Goal: Transaction & Acquisition: Purchase product/service

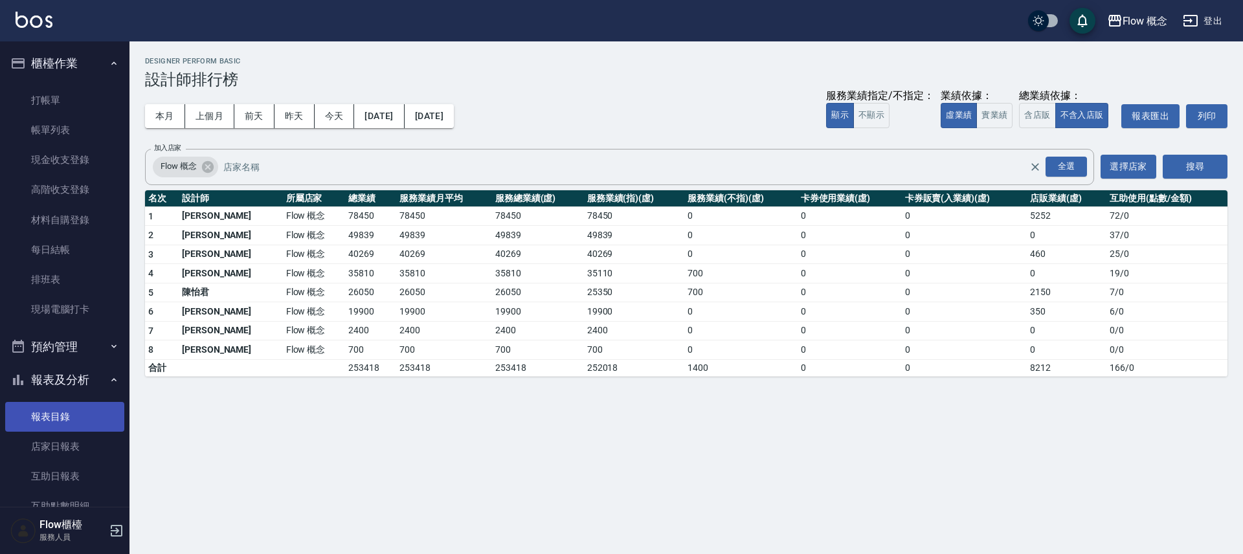
scroll to position [292, 0]
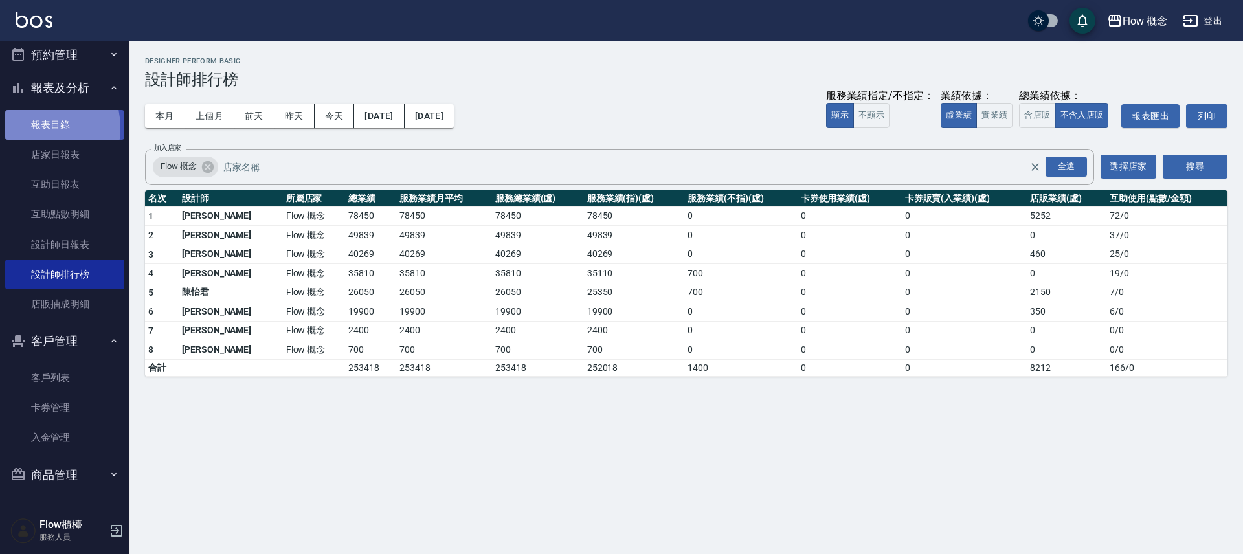
click at [34, 128] on link "報表目錄" at bounding box center [64, 125] width 119 height 30
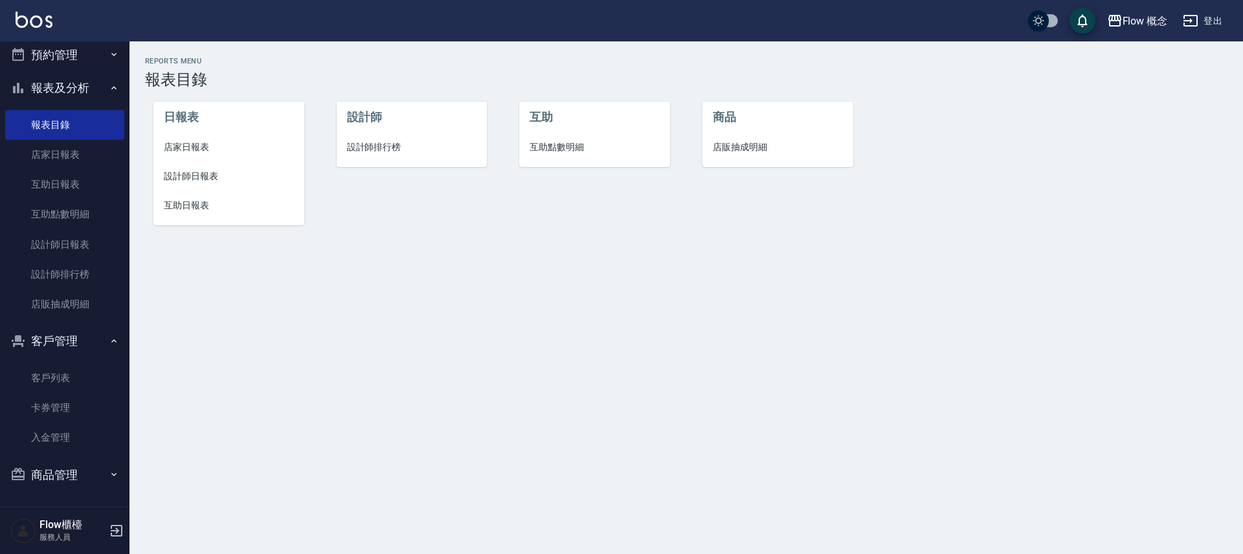
click at [76, 62] on button "預約管理" at bounding box center [64, 55] width 119 height 34
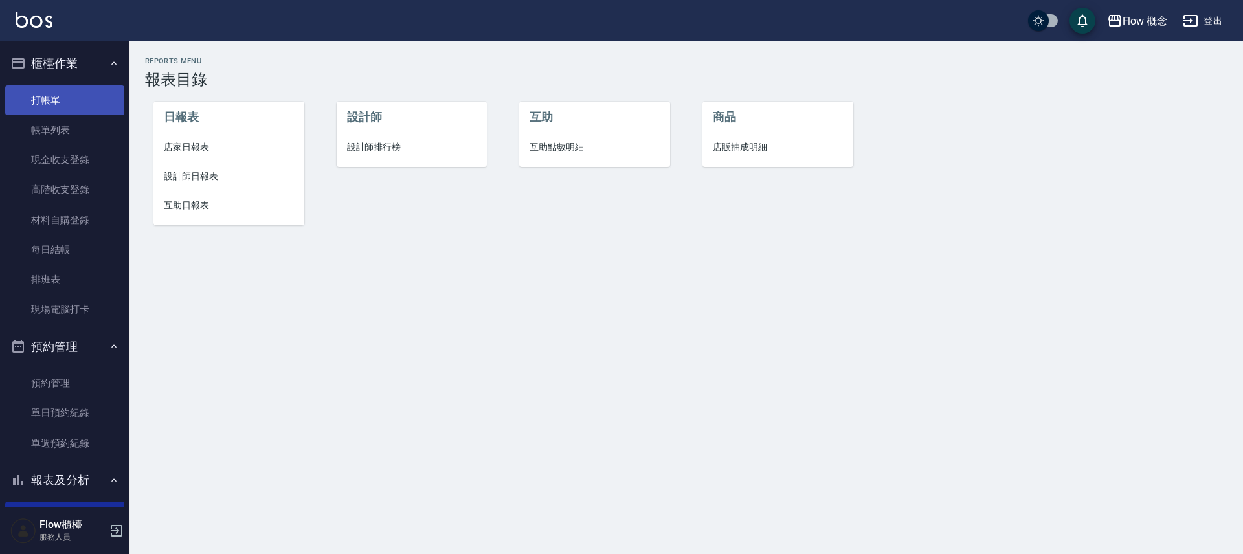
click at [69, 93] on link "打帳單" at bounding box center [64, 100] width 119 height 30
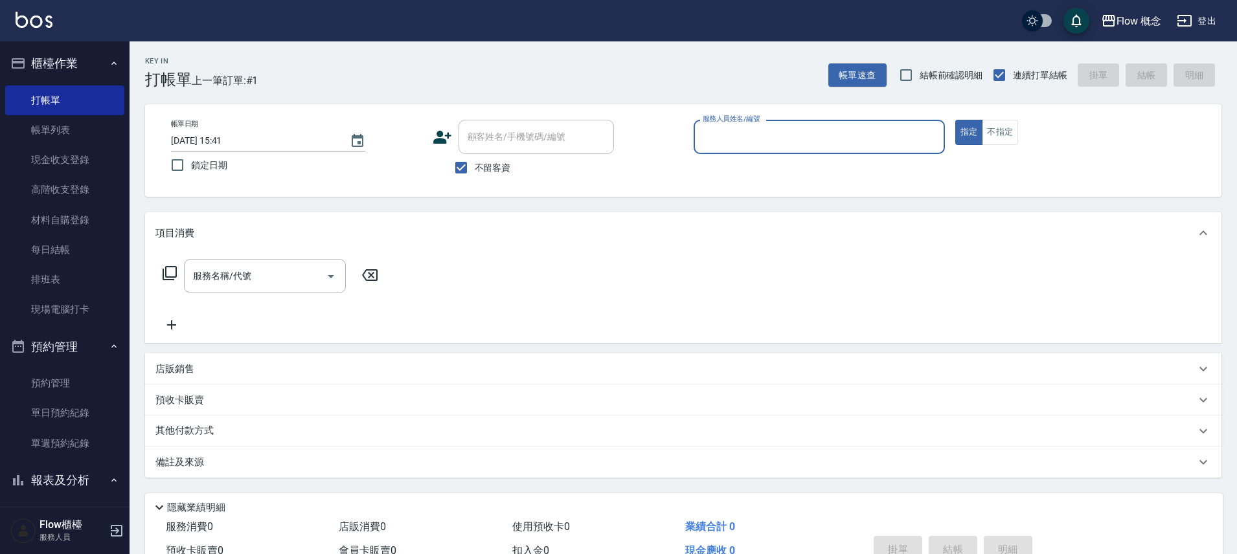
click at [754, 146] on input "服務人員姓名/編號" at bounding box center [819, 137] width 240 height 23
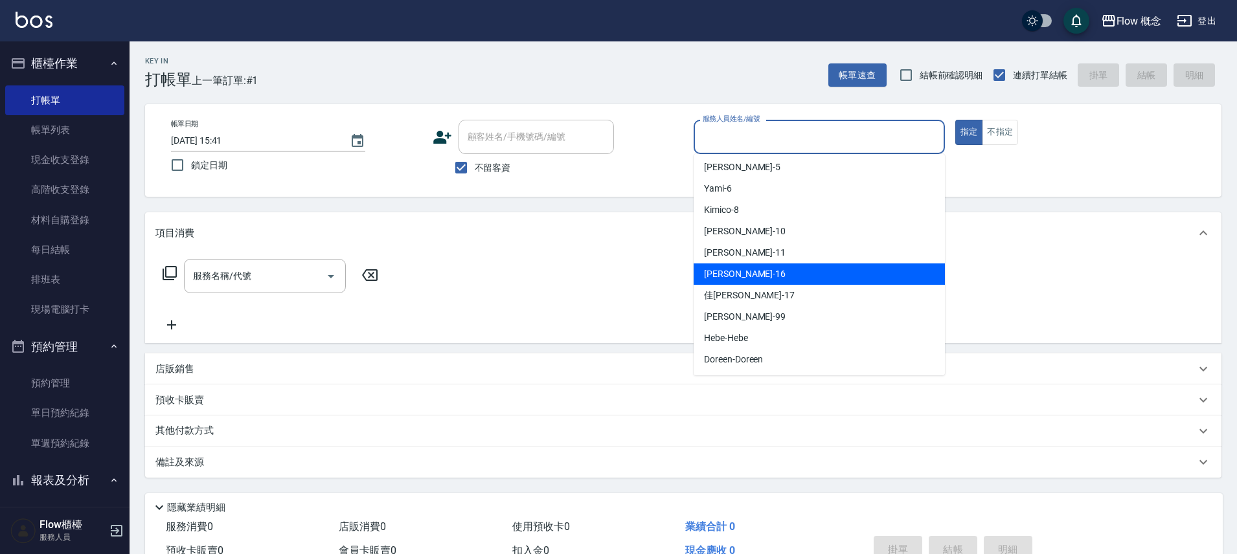
scroll to position [3, 0]
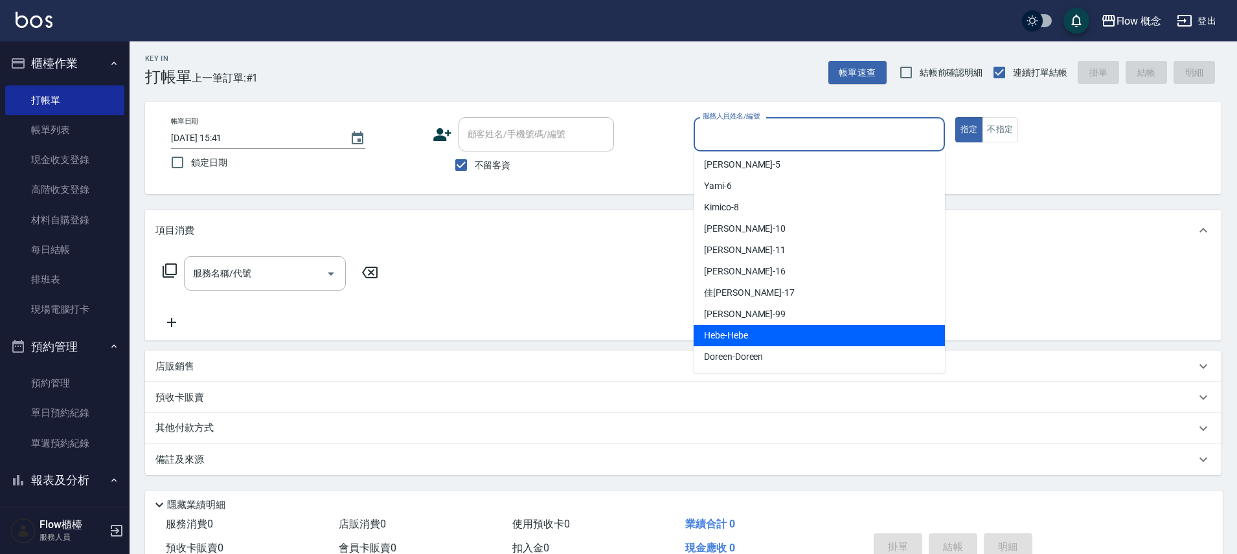
click at [732, 340] on span "Hebe -Hebe" at bounding box center [726, 336] width 44 height 14
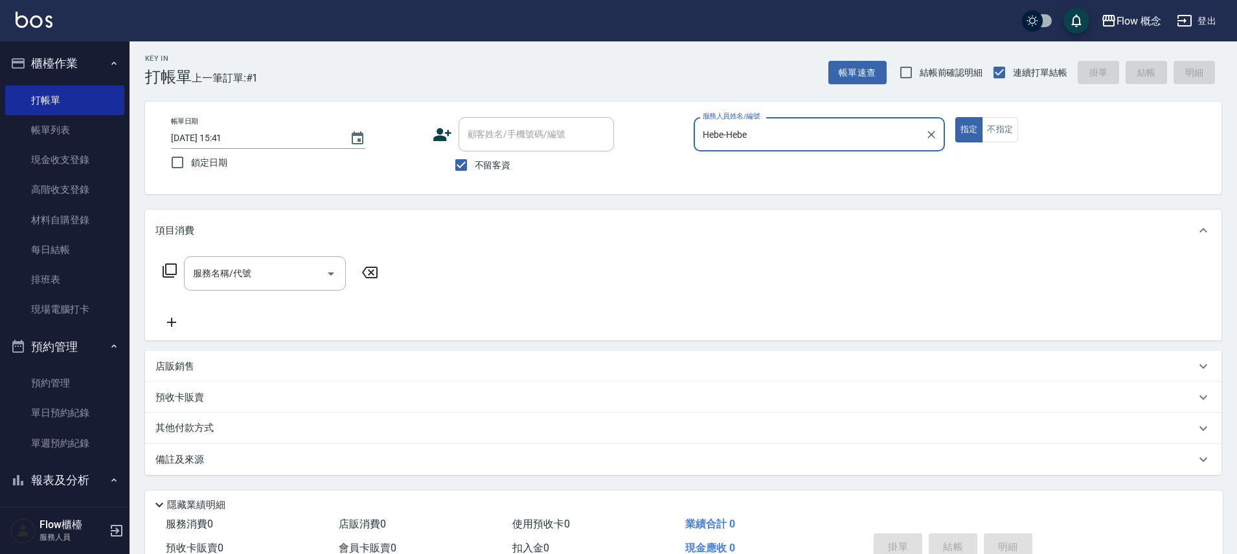
click at [811, 137] on input "Hebe-Hebe" at bounding box center [809, 134] width 220 height 23
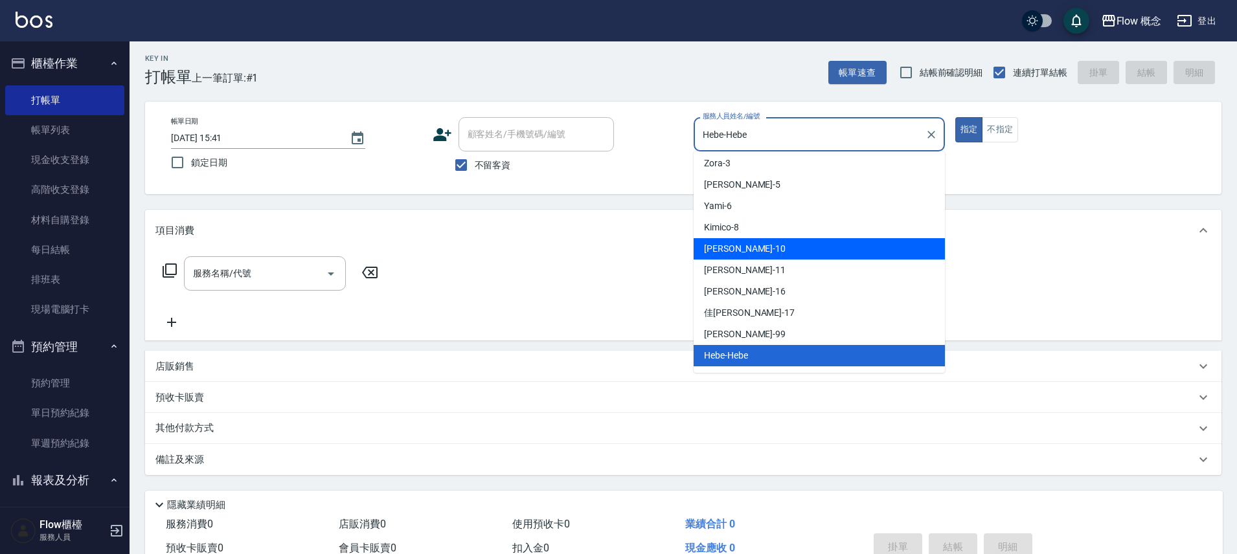
scroll to position [0, 0]
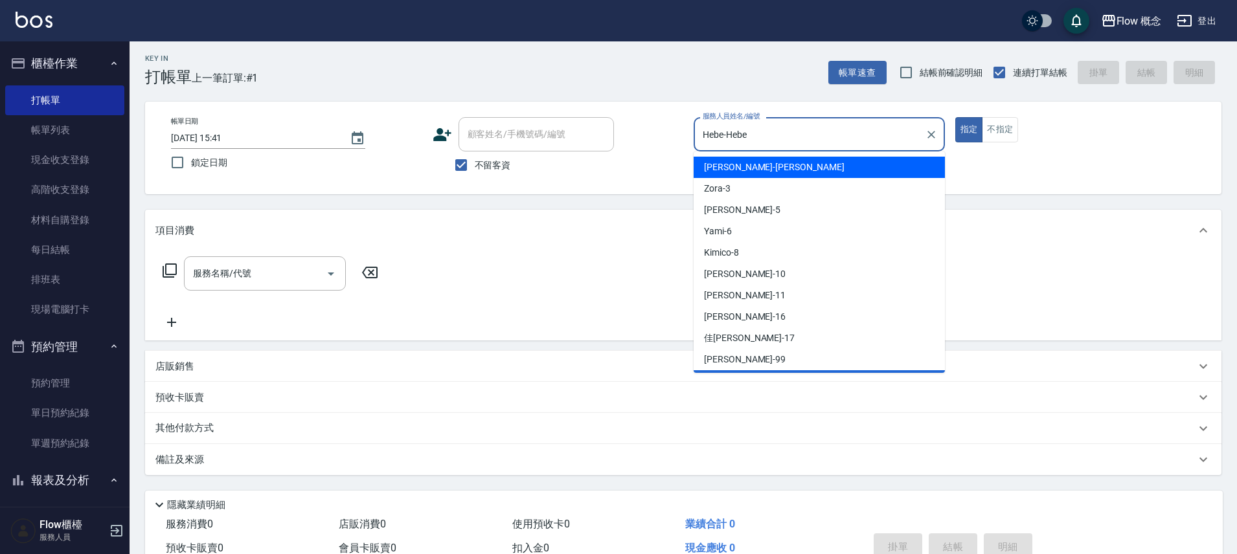
click at [740, 159] on div "[PERSON_NAME] -[PERSON_NAME]" at bounding box center [819, 167] width 251 height 21
type input "[PERSON_NAME]"
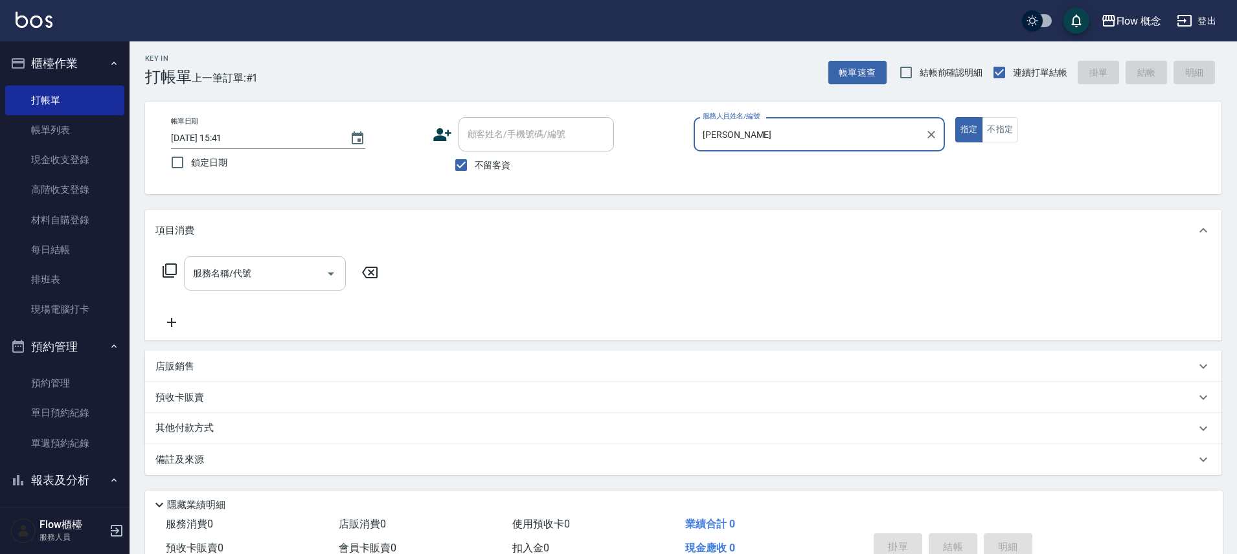
click at [277, 264] on input "服務名稱/代號" at bounding box center [255, 273] width 131 height 23
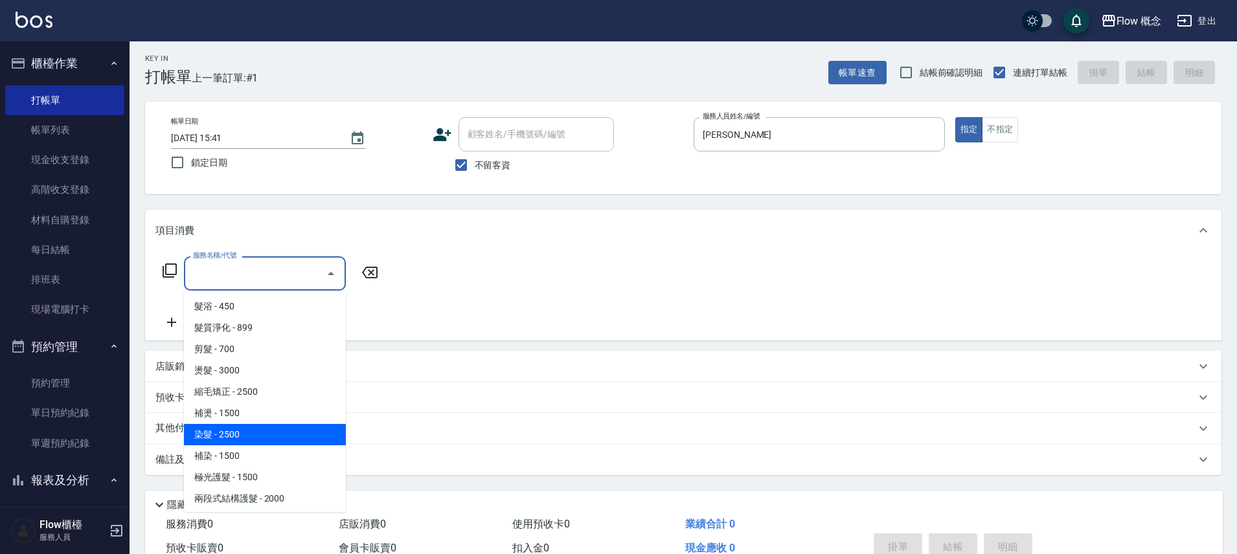
click at [228, 430] on span "染髮 - 2500" at bounding box center [265, 434] width 162 height 21
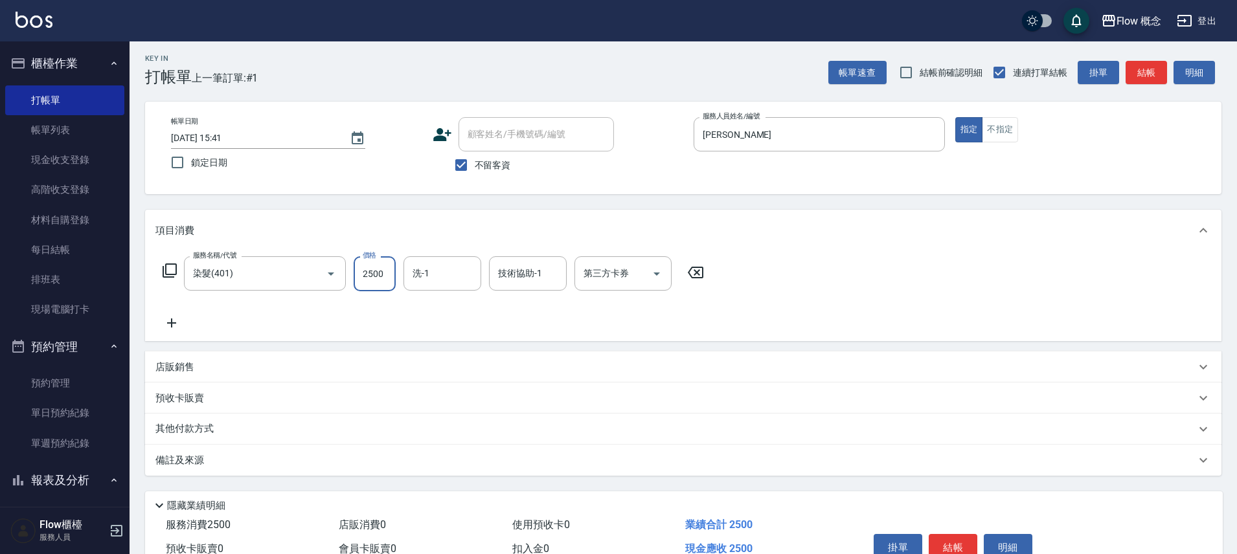
click at [389, 287] on input "2500" at bounding box center [375, 273] width 42 height 35
click at [232, 261] on div "染髮(401) 服務名稱/代號" at bounding box center [265, 273] width 162 height 34
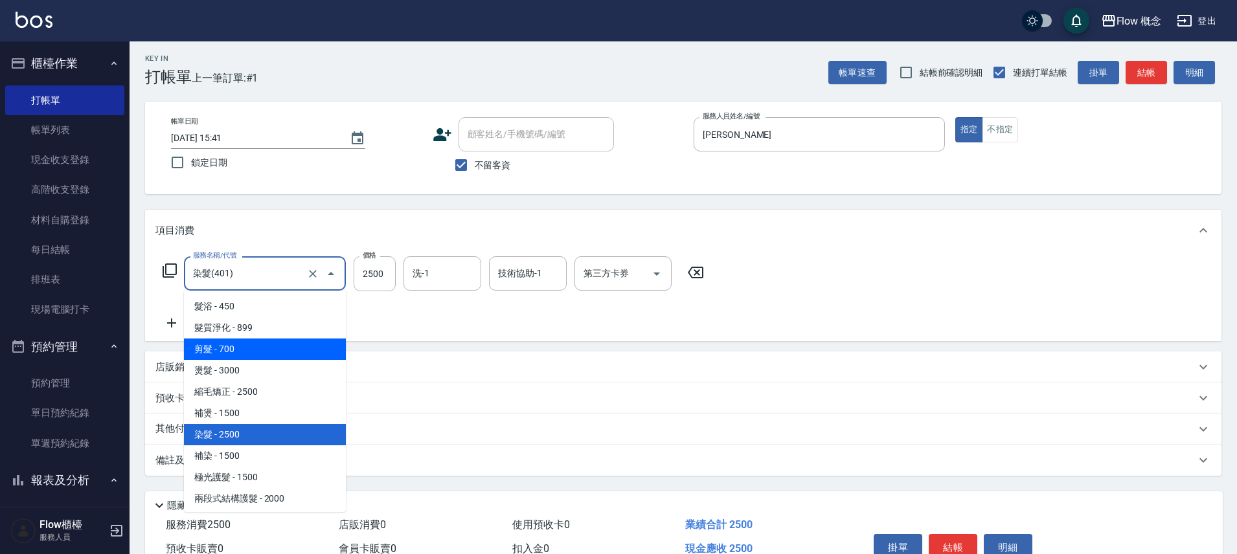
click at [251, 339] on span "剪髮 - 700" at bounding box center [265, 349] width 162 height 21
type input "剪髮(201)"
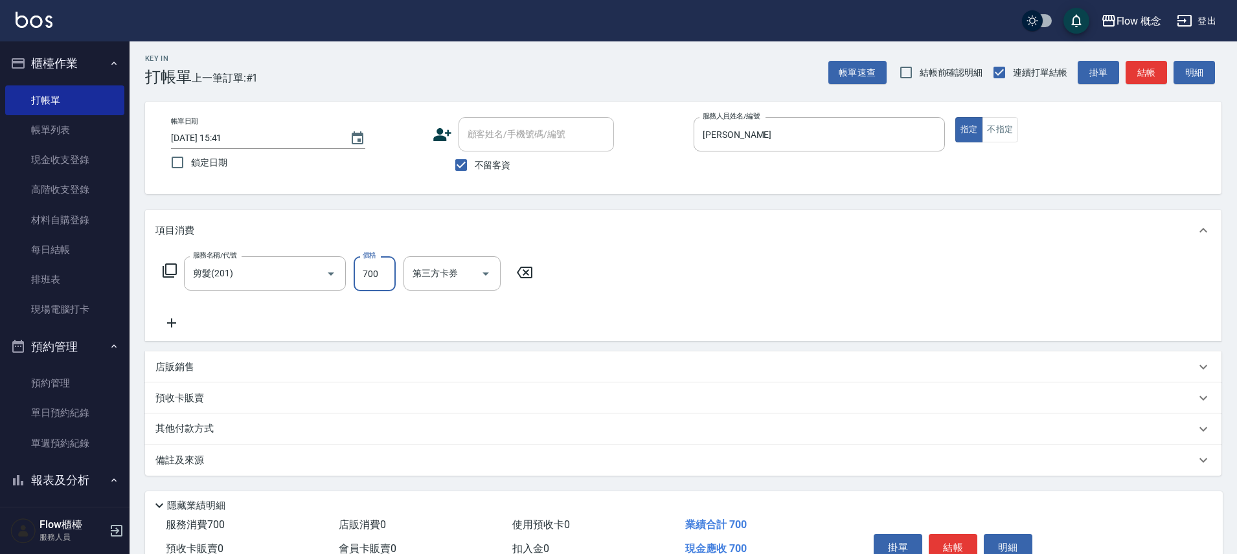
click at [366, 279] on input "700" at bounding box center [375, 273] width 42 height 35
click at [383, 270] on input "700" at bounding box center [375, 273] width 42 height 35
type input "980"
click at [177, 334] on div "服務名稱/代號 剪髮(201) 服務名稱/代號 價格 980 價格 洗-1 洗-1 技術協助-1 技術協助-1 第三方卡券 第三方卡券" at bounding box center [683, 296] width 1076 height 90
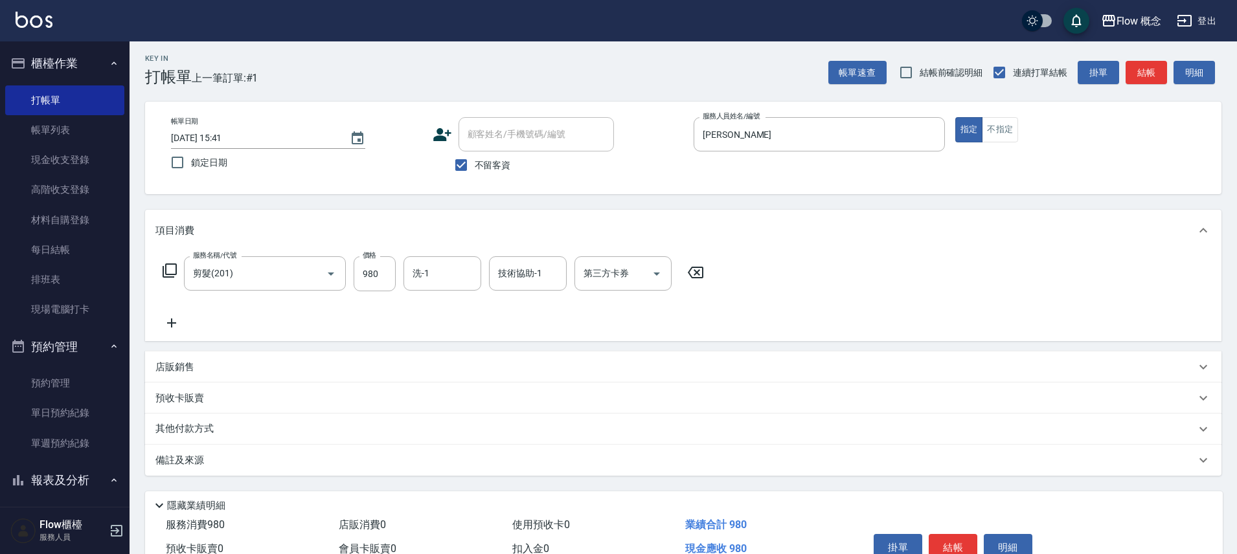
click at [172, 317] on icon at bounding box center [171, 323] width 32 height 16
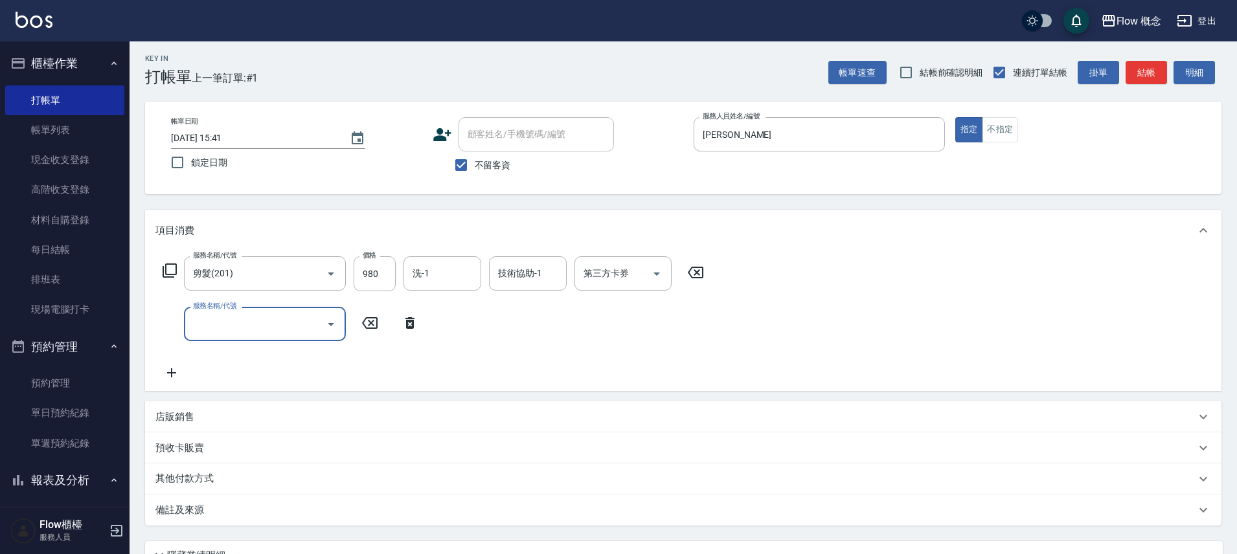
click at [203, 333] on input "服務名稱/代號" at bounding box center [255, 324] width 131 height 23
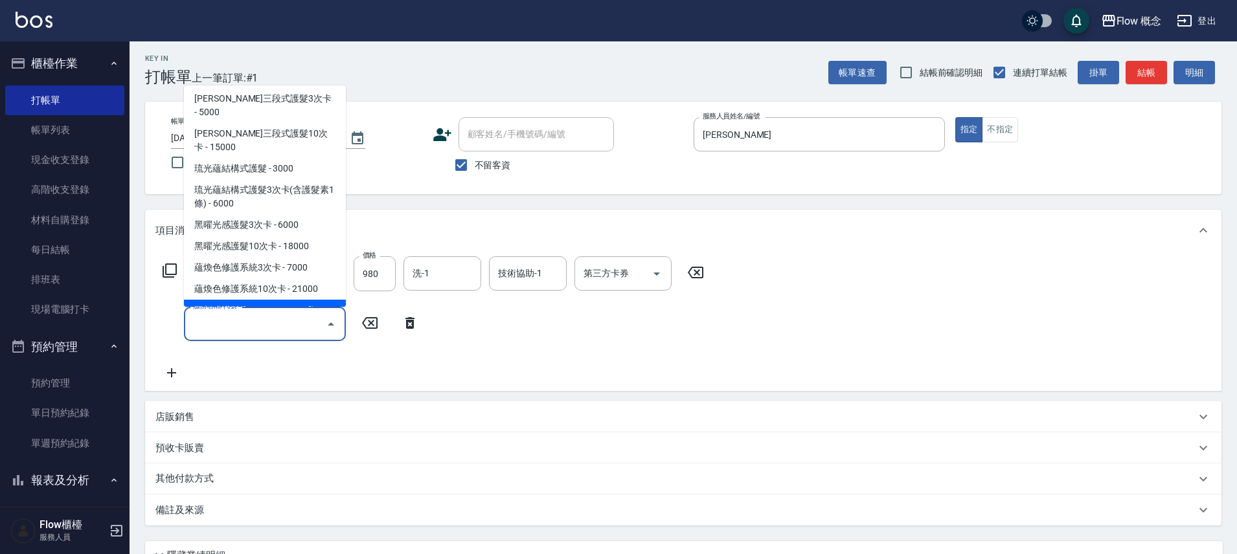
scroll to position [492, 0]
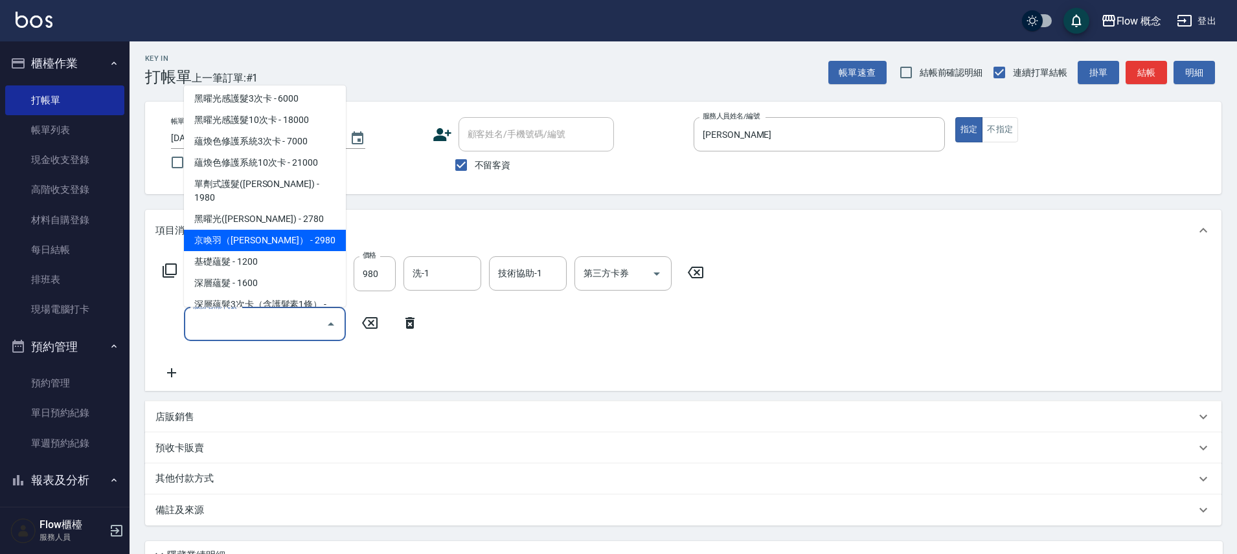
click at [238, 230] on span "京喚羽（[PERSON_NAME]） - 2980" at bounding box center [265, 240] width 162 height 21
type input "京喚羽（[PERSON_NAME]）(521)"
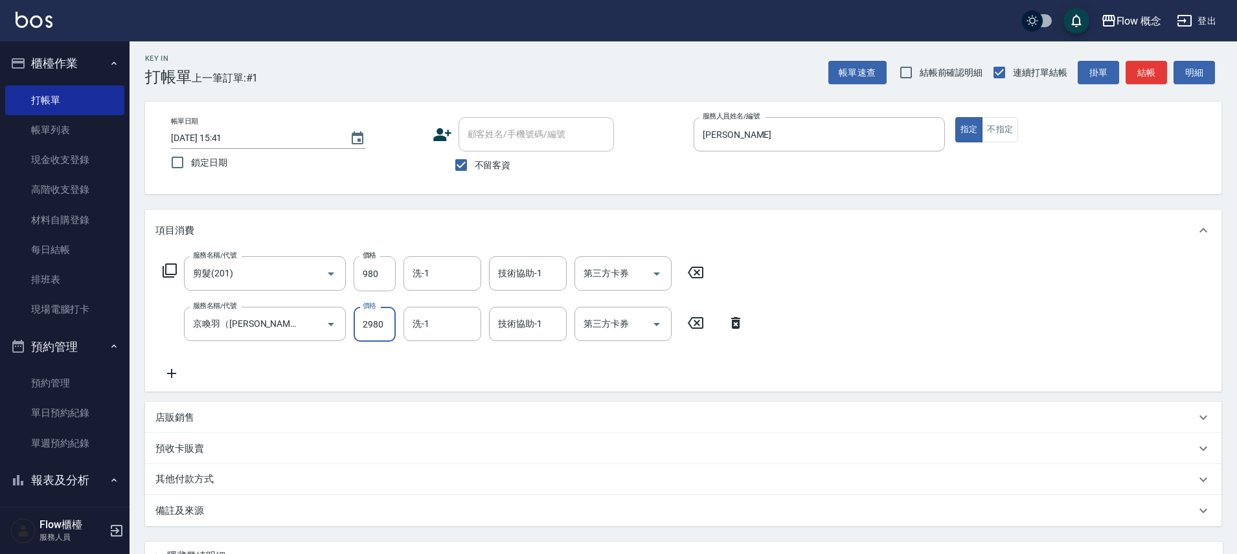
click at [380, 332] on input "2980" at bounding box center [375, 324] width 42 height 35
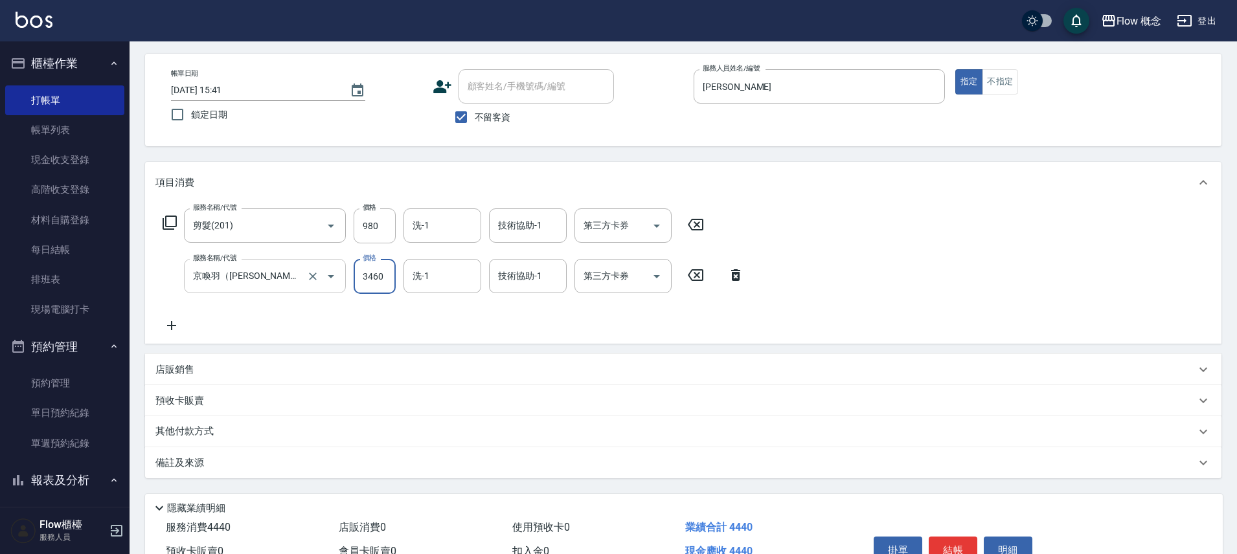
scroll to position [121, 0]
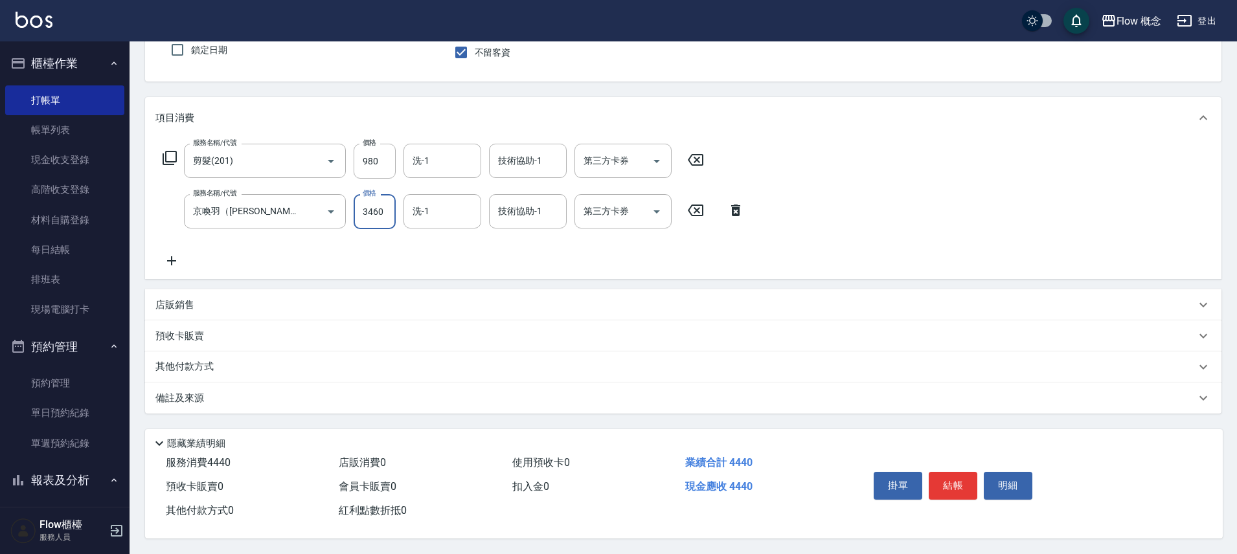
type input "3460"
click at [242, 396] on div "備註及來源" at bounding box center [675, 399] width 1040 height 14
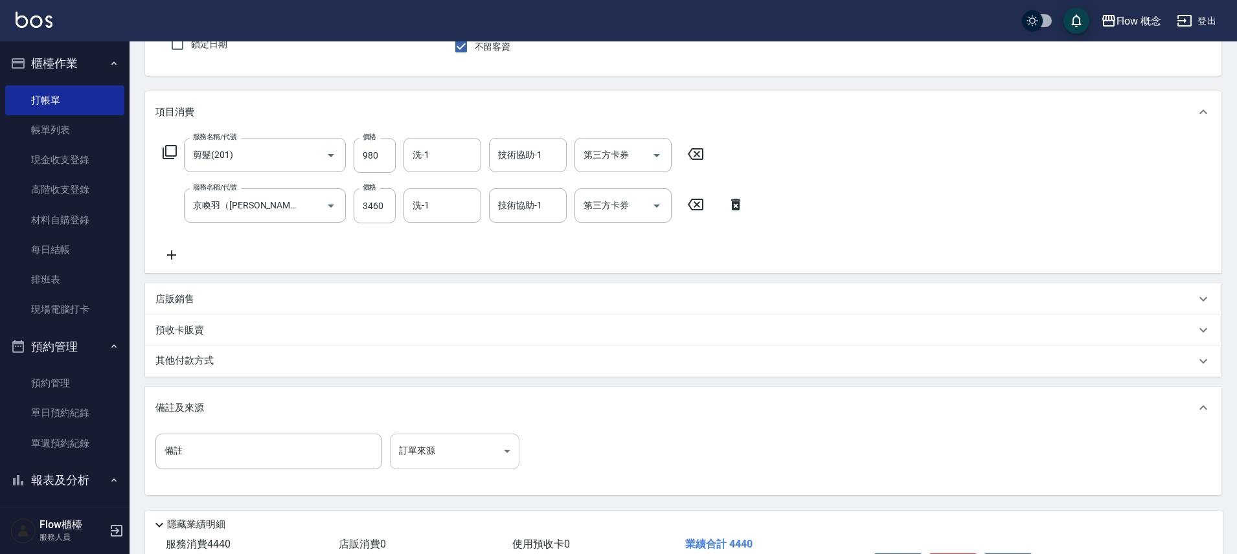
click at [401, 446] on body "Flow 概念 登出 櫃檯作業 打帳單 帳單列表 現金收支登錄 高階收支登錄 材料自購登錄 每日結帳 排班表 現場電腦打卡 預約管理 預約管理 單日預約紀錄 …" at bounding box center [618, 257] width 1237 height 757
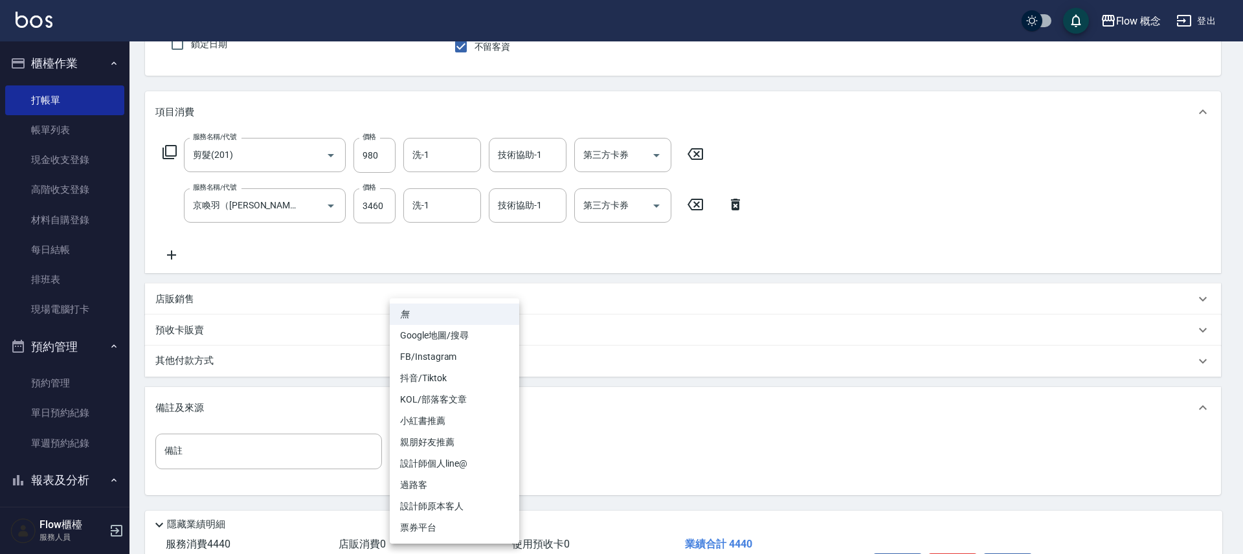
drag, startPoint x: 453, startPoint y: 513, endPoint x: 394, endPoint y: 466, distance: 76.1
click at [453, 512] on li "設計師原本客人" at bounding box center [455, 506] width 130 height 21
type input "設計師原本客人"
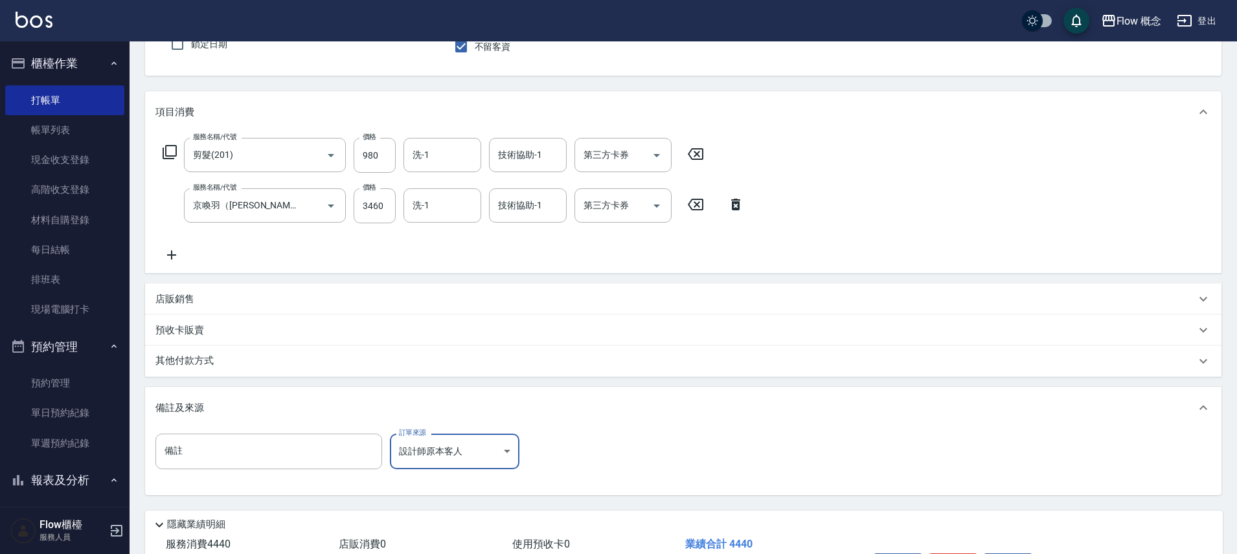
click at [268, 351] on div "其他付款方式" at bounding box center [683, 361] width 1076 height 31
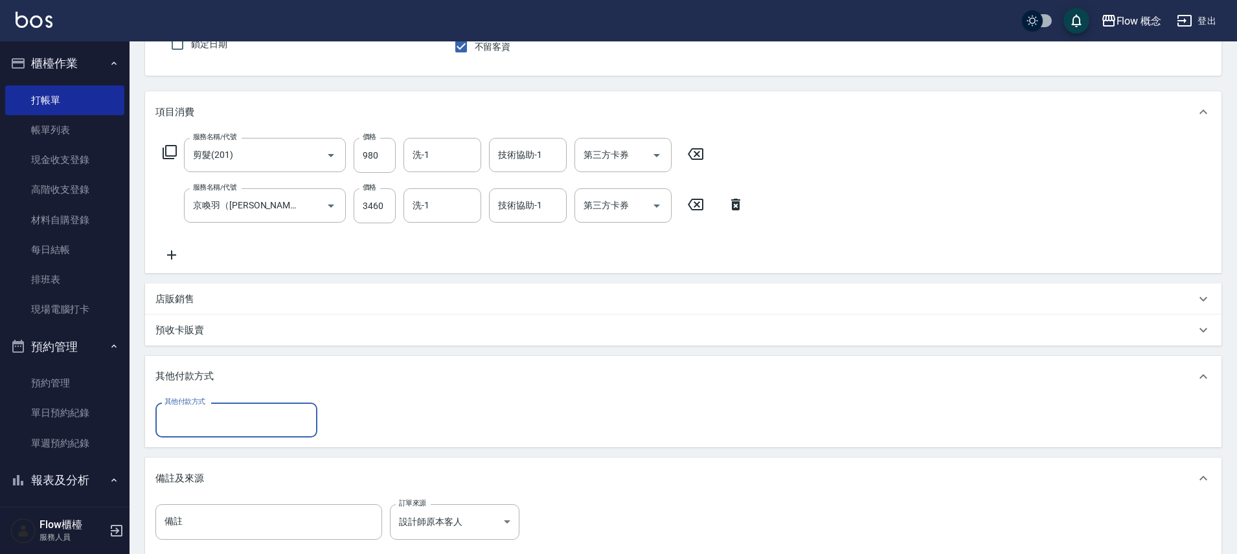
scroll to position [0, 0]
click at [211, 414] on input "其他付款方式" at bounding box center [236, 420] width 150 height 23
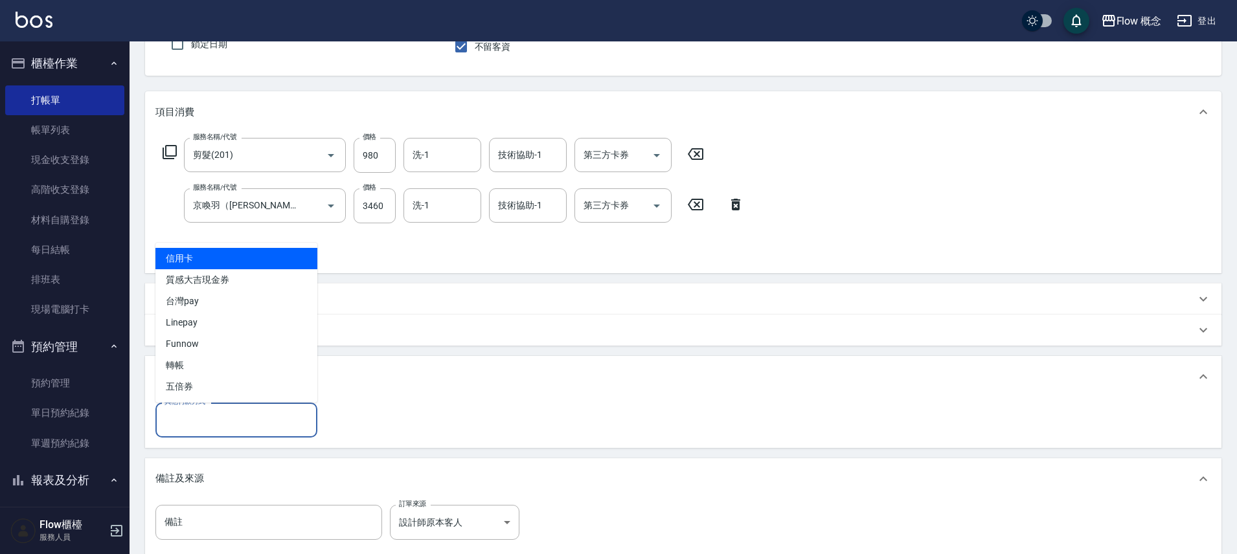
click at [211, 267] on span "信用卡" at bounding box center [236, 258] width 162 height 21
type input "信用卡"
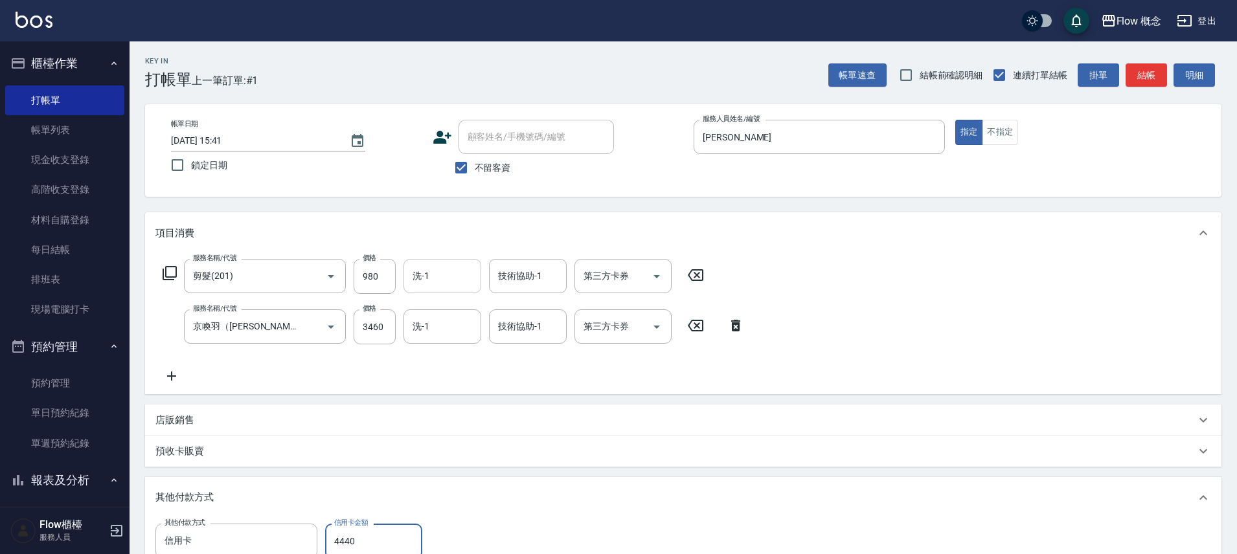
type input "4440"
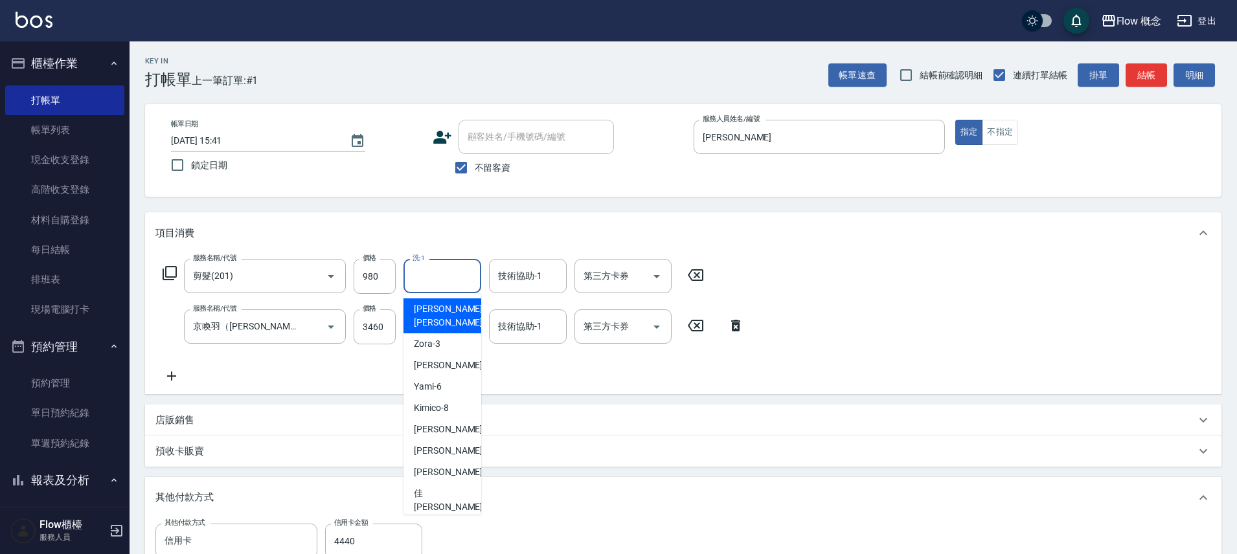
click at [421, 268] on div "洗-1 洗-1" at bounding box center [442, 276] width 78 height 34
click at [442, 487] on span "佳[PERSON_NAME] -17" at bounding box center [455, 500] width 82 height 27
type input "佳[PERSON_NAME]-17"
type input "0"
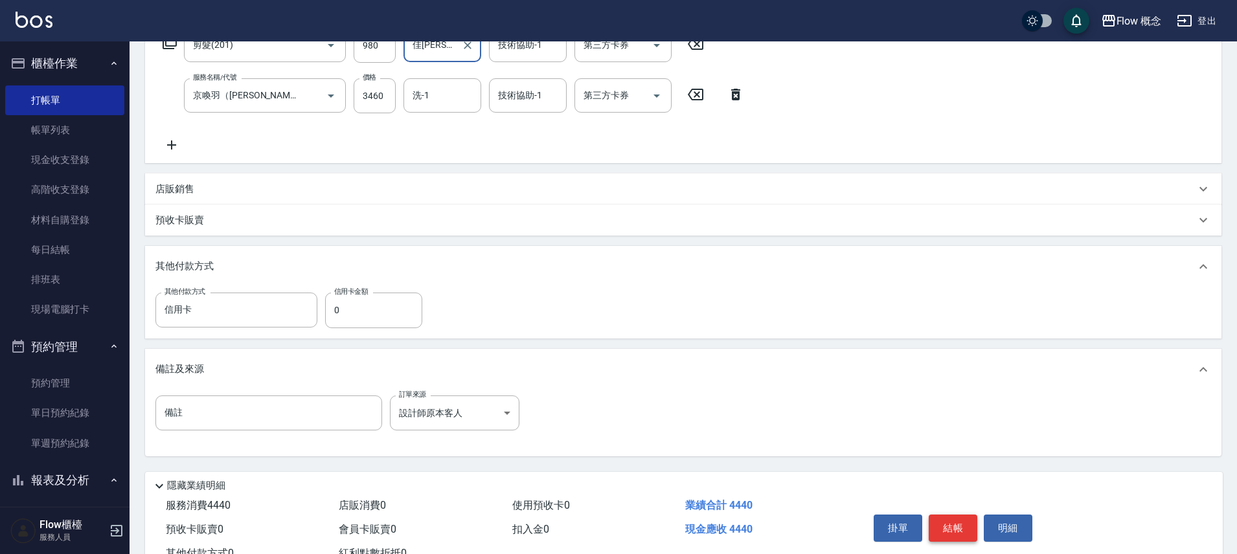
scroll to position [280, 0]
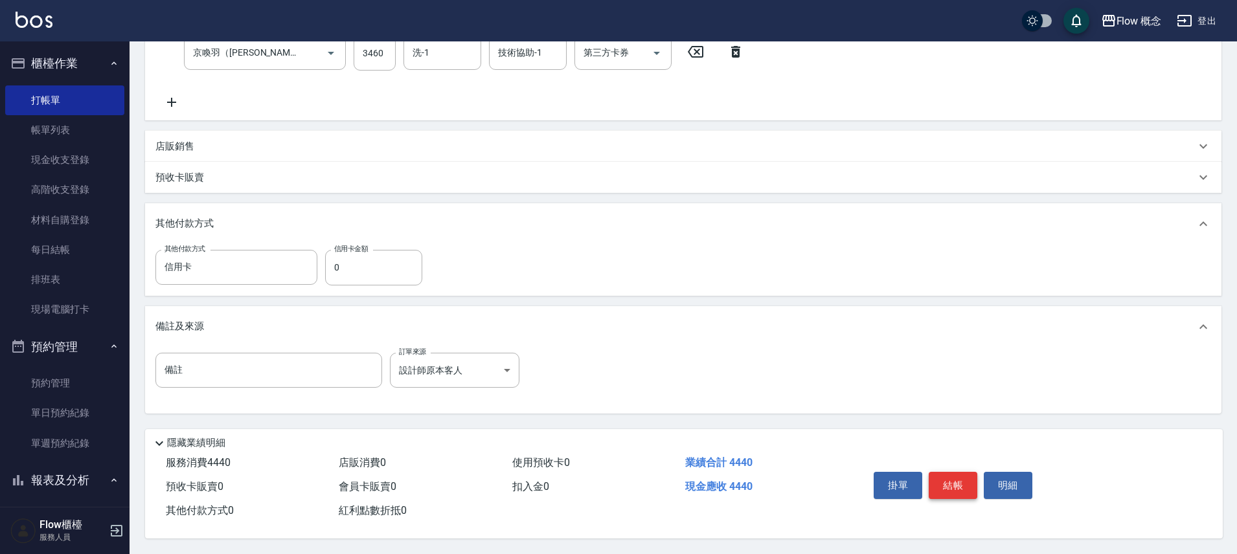
click at [940, 485] on button "結帳" at bounding box center [953, 485] width 49 height 27
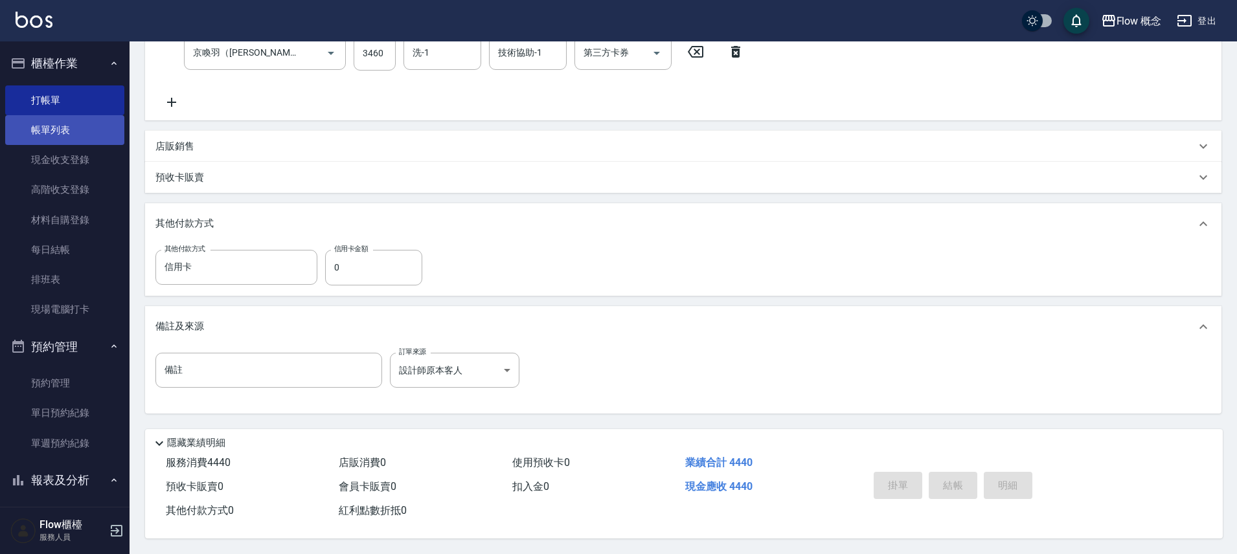
type input "[DATE] 15:44"
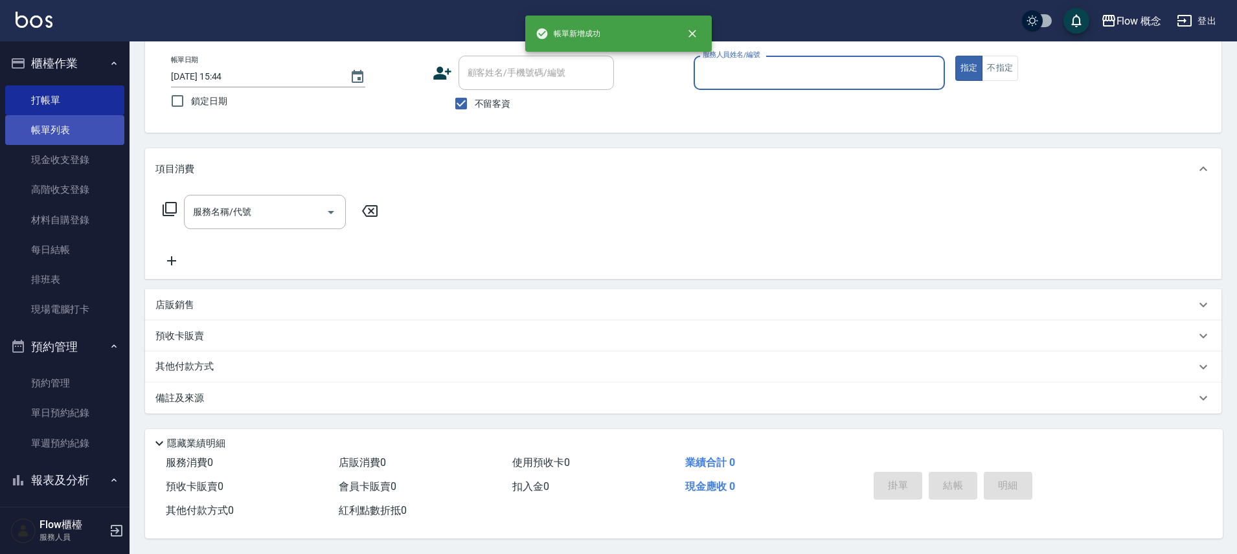
scroll to position [0, 0]
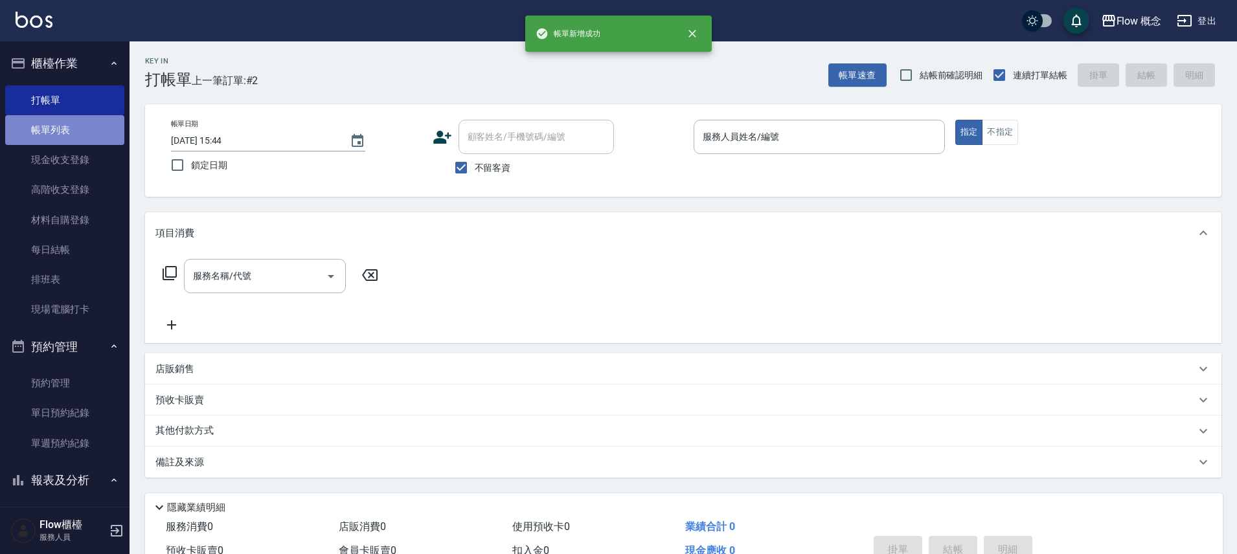
drag, startPoint x: 87, startPoint y: 130, endPoint x: 94, endPoint y: 125, distance: 8.3
click at [87, 130] on link "帳單列表" at bounding box center [64, 130] width 119 height 30
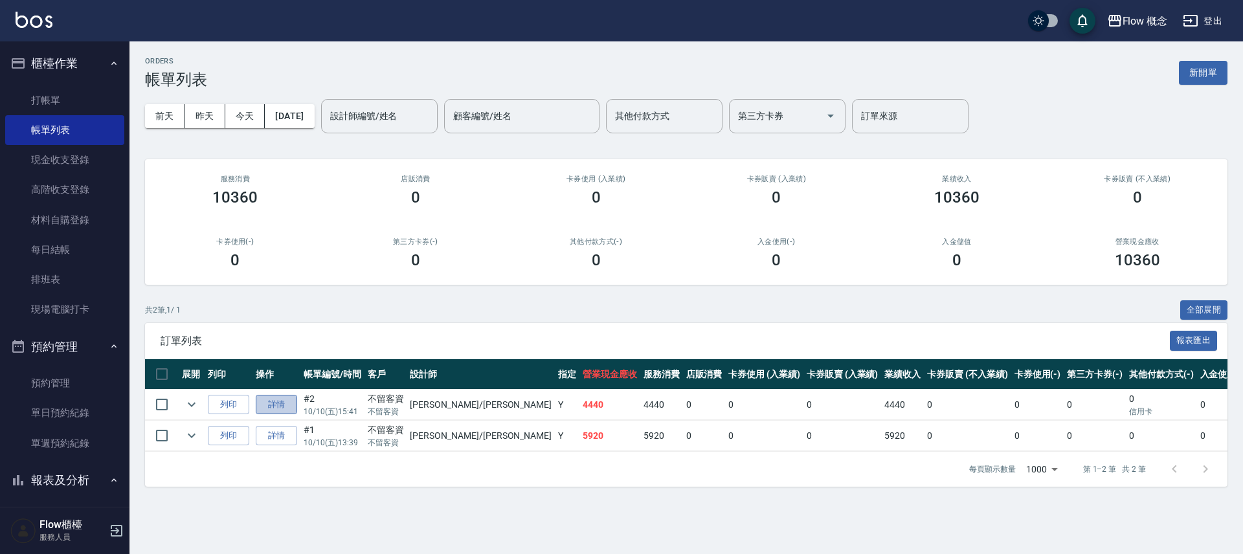
click at [286, 407] on link "詳情" at bounding box center [276, 405] width 41 height 20
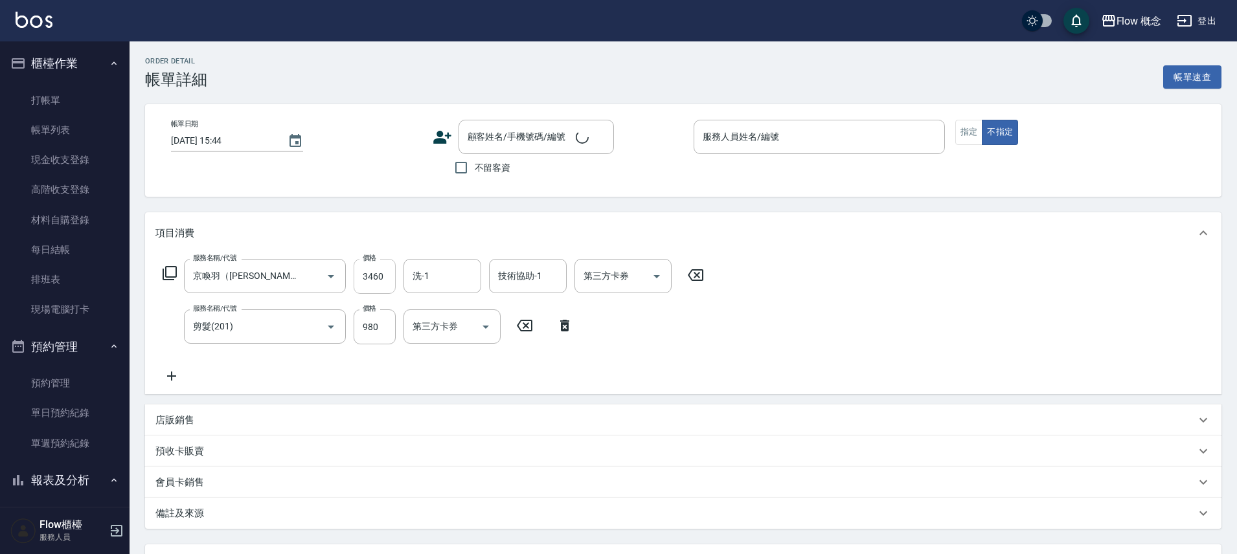
type input "京喚羽（[PERSON_NAME]）(521)"
type input "剪髮(201)"
type input "[DATE] 15:41"
checkbox input "true"
type input "[PERSON_NAME]"
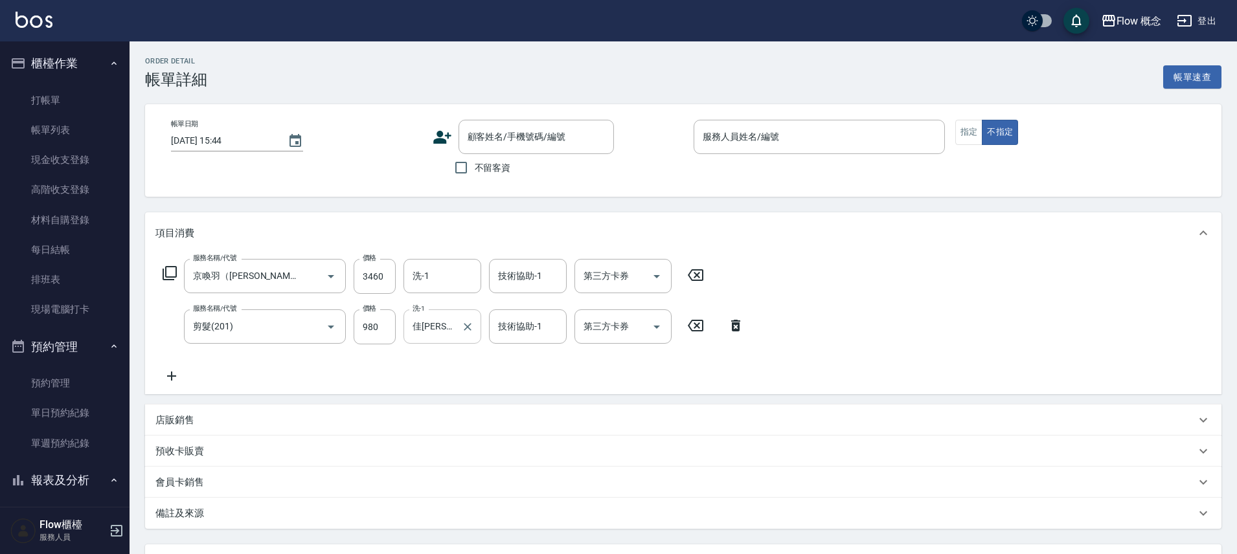
type input "設計師原本客人"
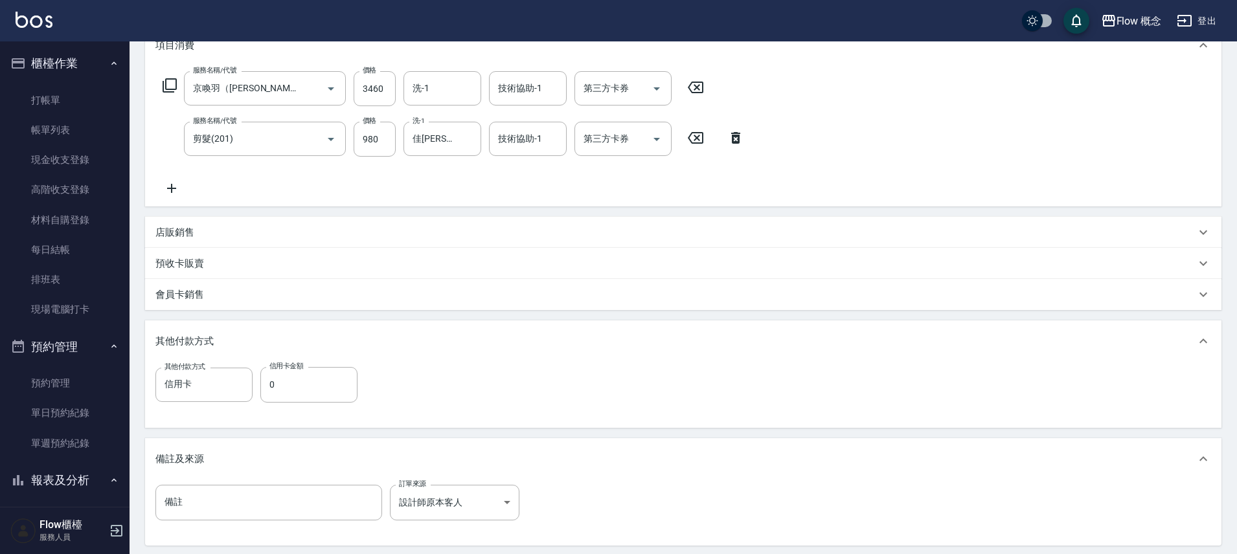
scroll to position [273, 0]
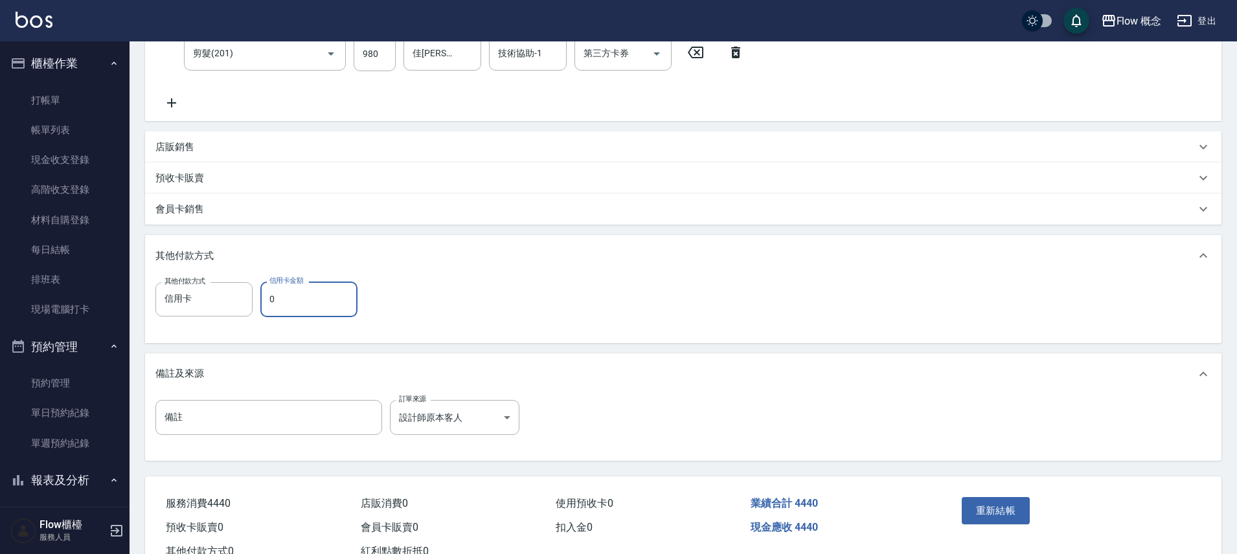
click at [273, 297] on input "0" at bounding box center [308, 299] width 97 height 35
type input "4440"
drag, startPoint x: 978, startPoint y: 515, endPoint x: 982, endPoint y: 506, distance: 10.1
click at [980, 509] on button "重新結帳" at bounding box center [996, 510] width 69 height 27
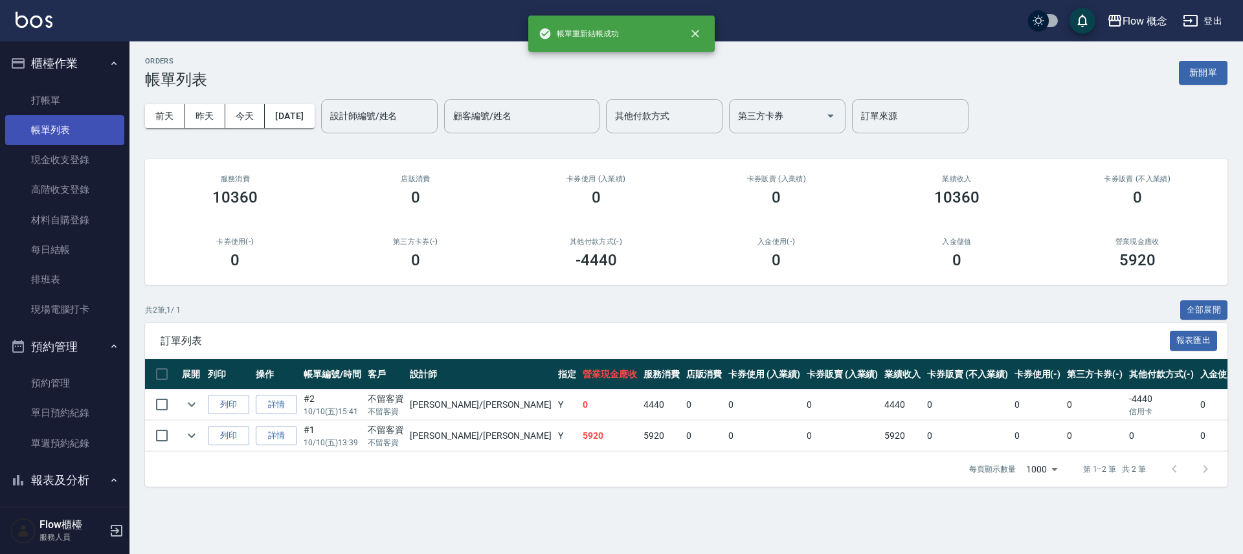
click at [54, 136] on link "帳單列表" at bounding box center [64, 130] width 119 height 30
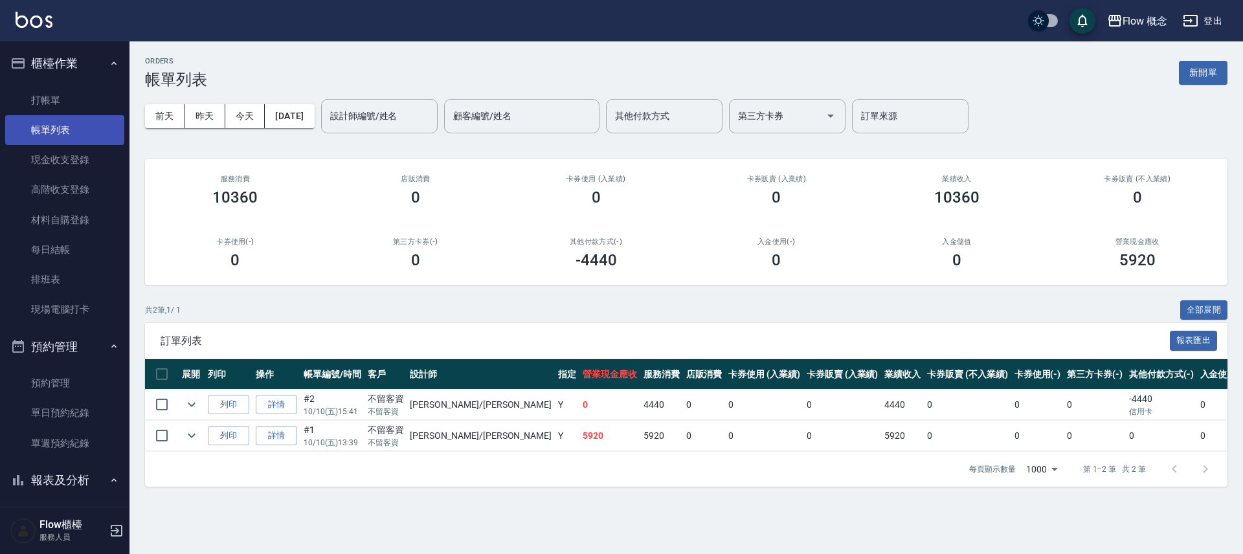
click at [56, 134] on link "帳單列表" at bounding box center [64, 130] width 119 height 30
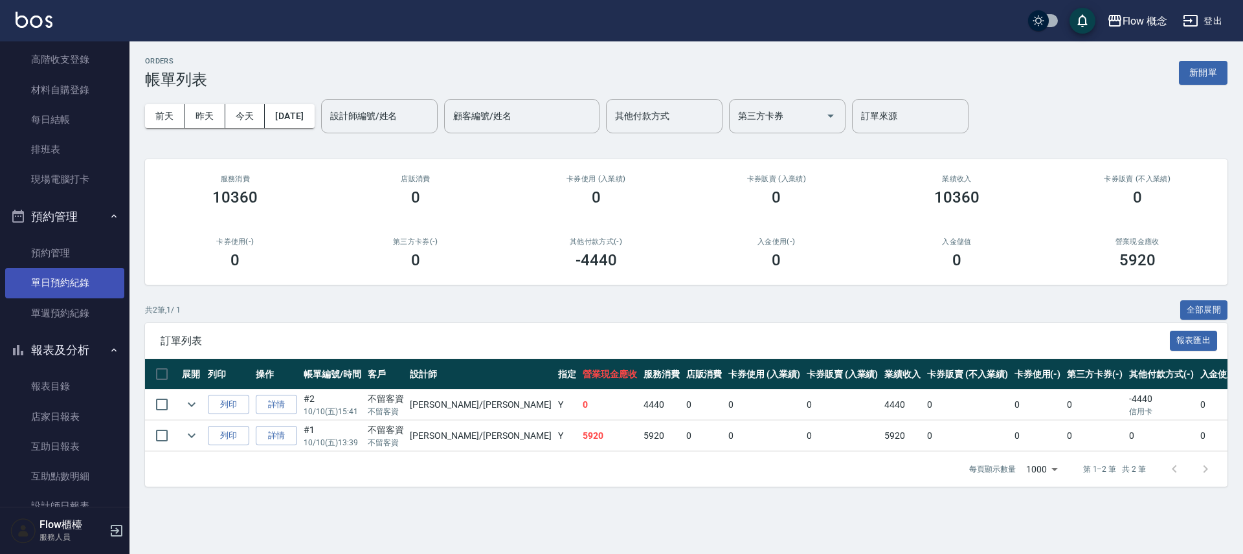
scroll to position [221, 0]
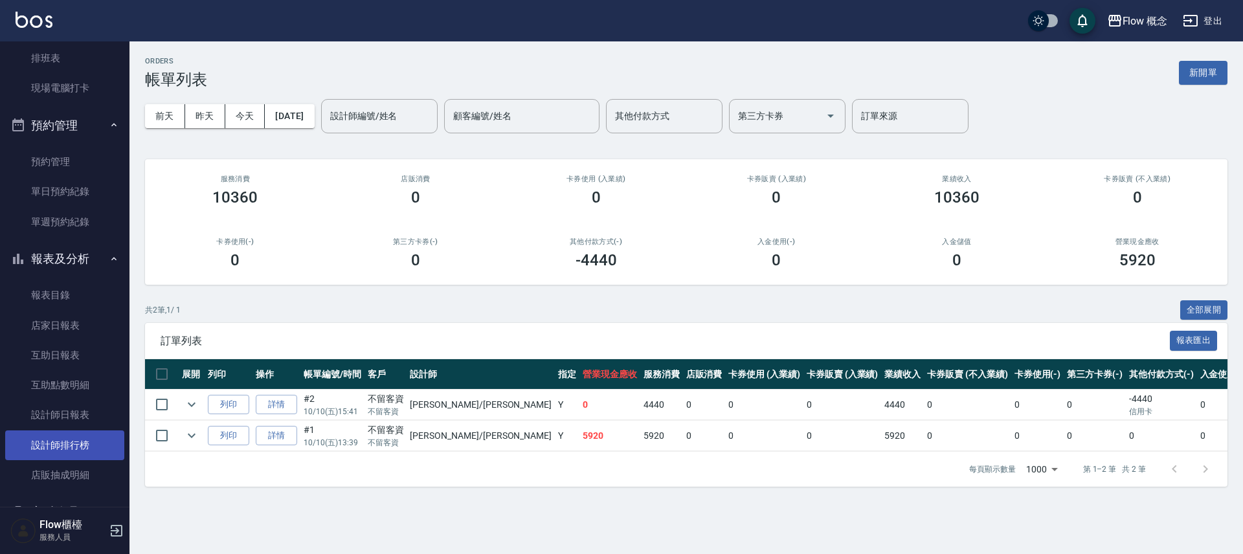
click at [65, 442] on link "設計師排行榜" at bounding box center [64, 446] width 119 height 30
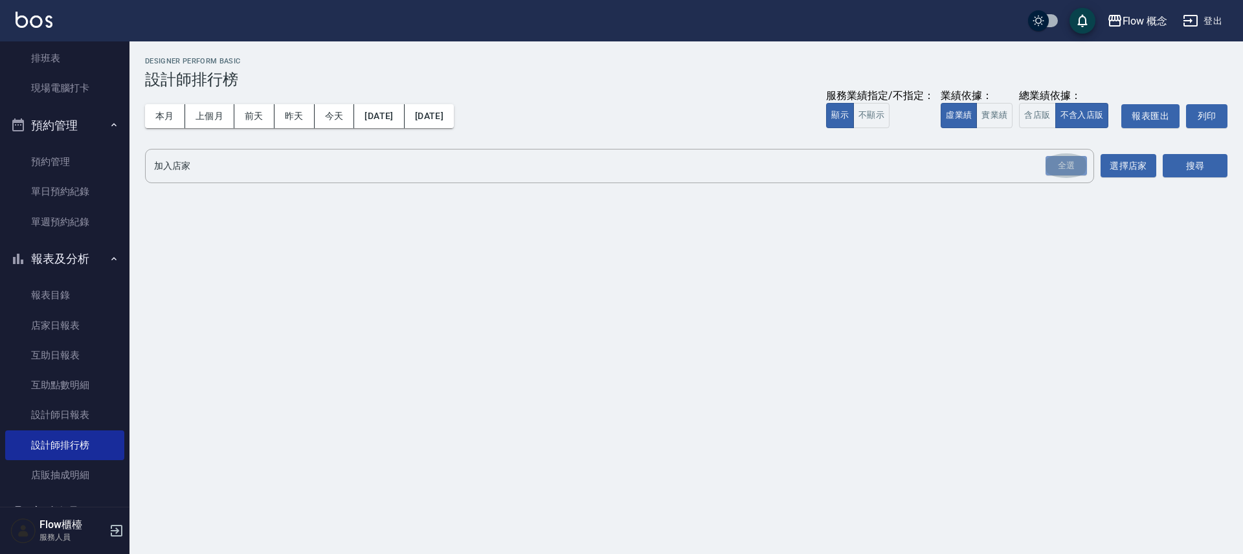
drag, startPoint x: 1054, startPoint y: 159, endPoint x: 1243, endPoint y: 170, distance: 189.4
click at [1054, 159] on div "全選" at bounding box center [1066, 166] width 41 height 20
click at [1243, 170] on div "Flow 概念 [DATE] - [DATE] 設計師排行榜 列印時間： [DATE][PHONE_NUMBER]:44 Designer Perform B…" at bounding box center [687, 123] width 1114 height 164
click at [1168, 161] on button "搜尋" at bounding box center [1195, 167] width 65 height 24
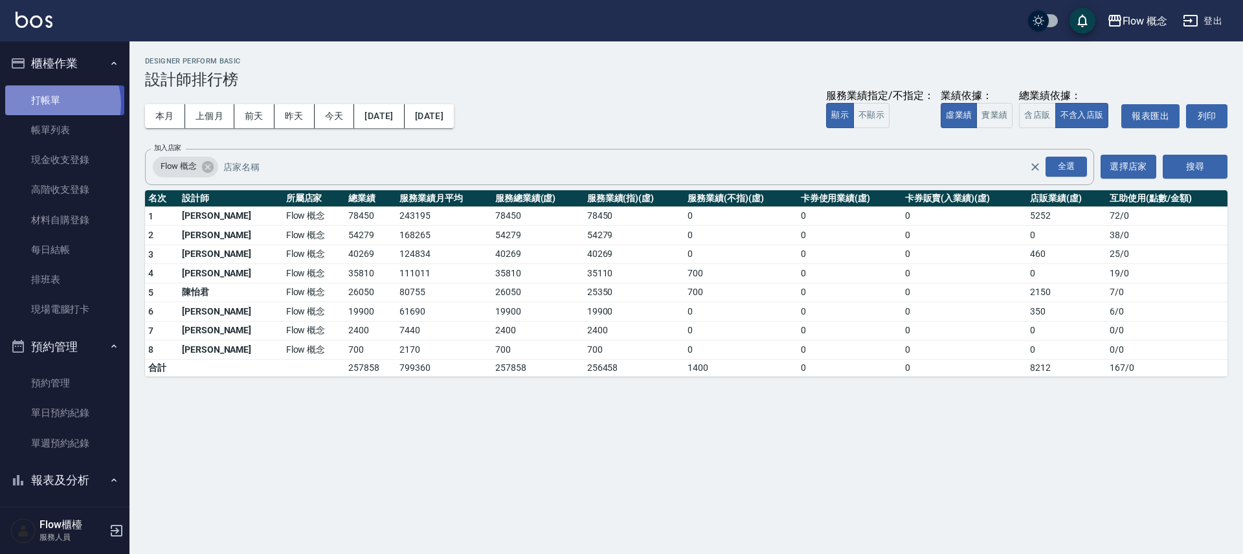
click at [54, 104] on link "打帳單" at bounding box center [64, 100] width 119 height 30
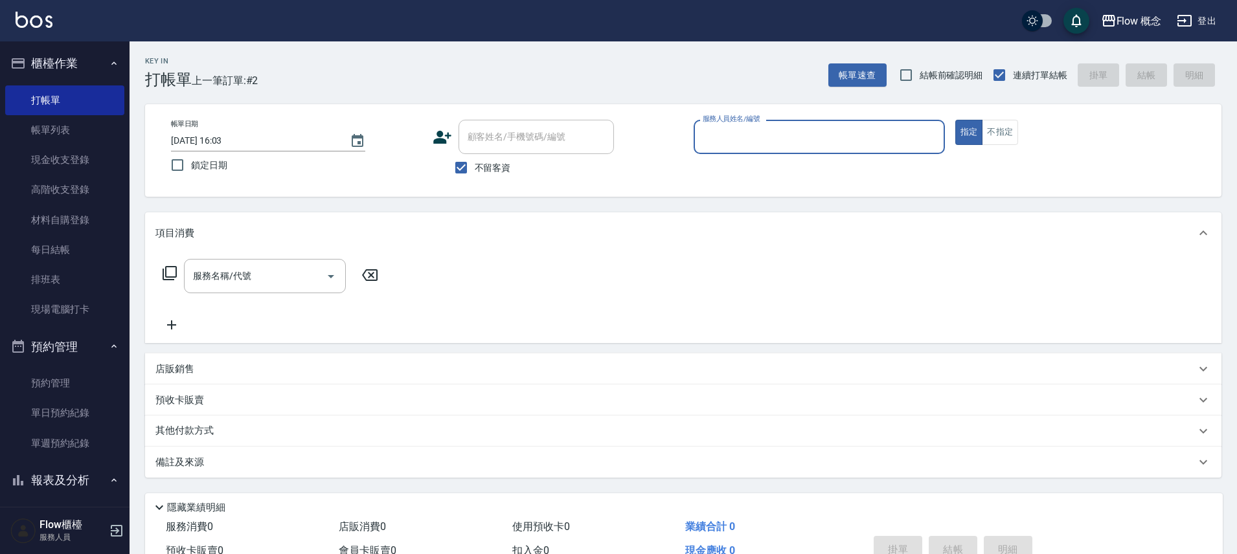
click at [729, 143] on input "服務人員姓名/編號" at bounding box center [819, 137] width 240 height 23
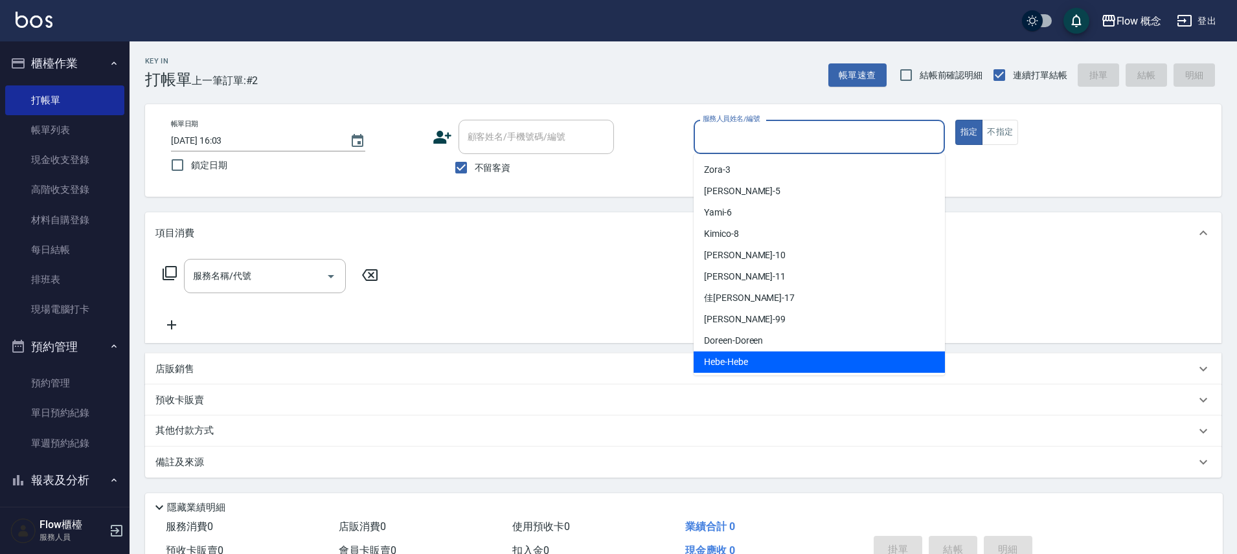
click at [735, 357] on span "Hebe -Hebe" at bounding box center [726, 363] width 44 height 14
type input "Hebe-Hebe"
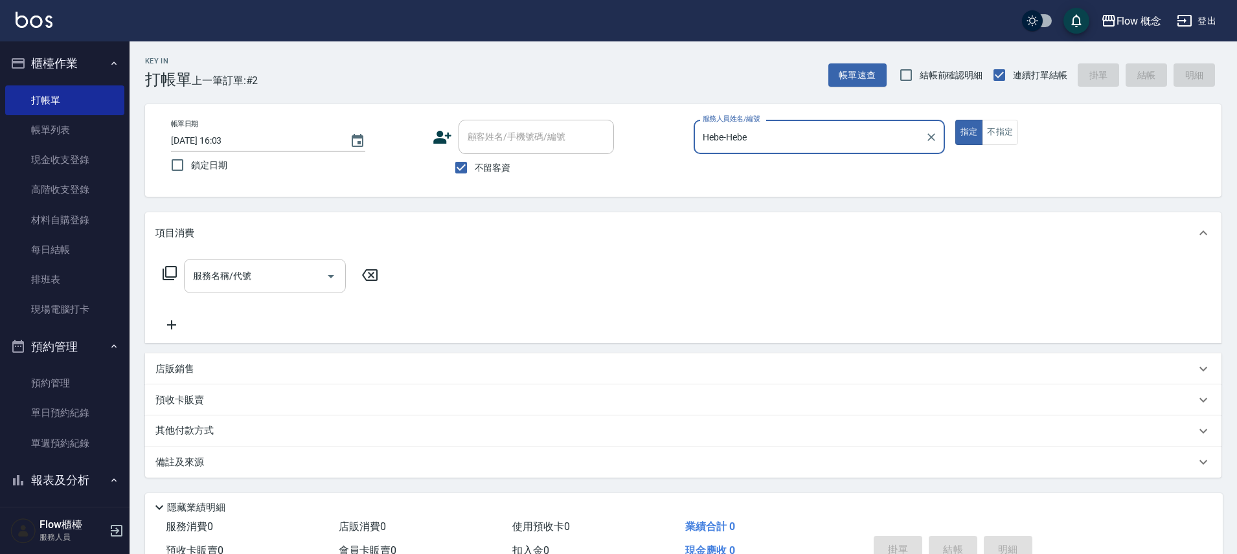
click at [333, 278] on icon "Open" at bounding box center [331, 277] width 16 height 16
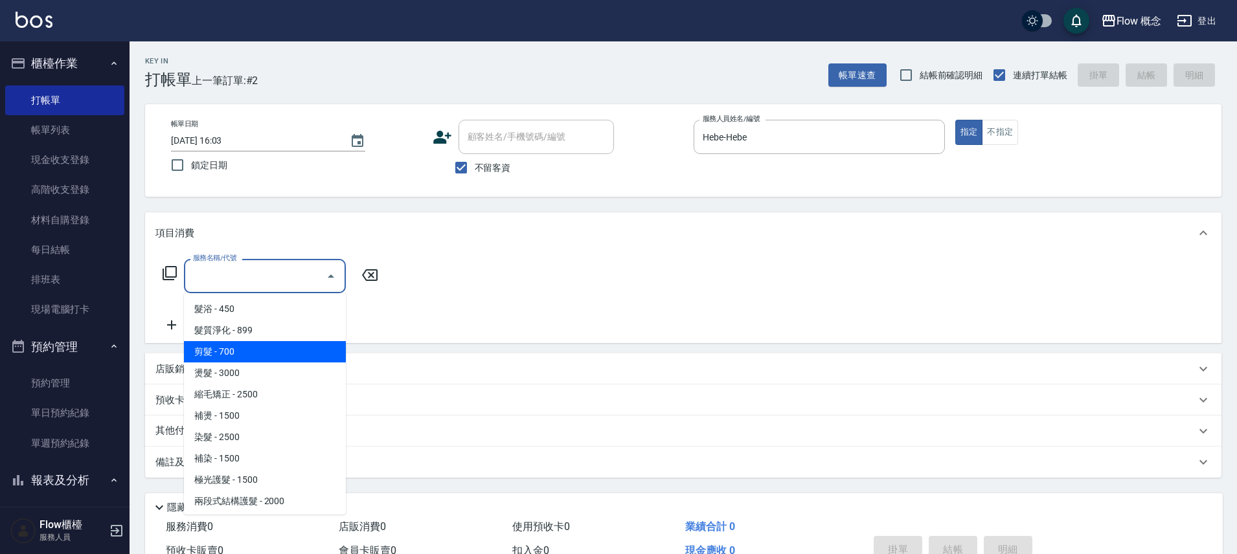
click at [230, 358] on span "剪髮 - 700" at bounding box center [265, 351] width 162 height 21
type input "剪髮(201)"
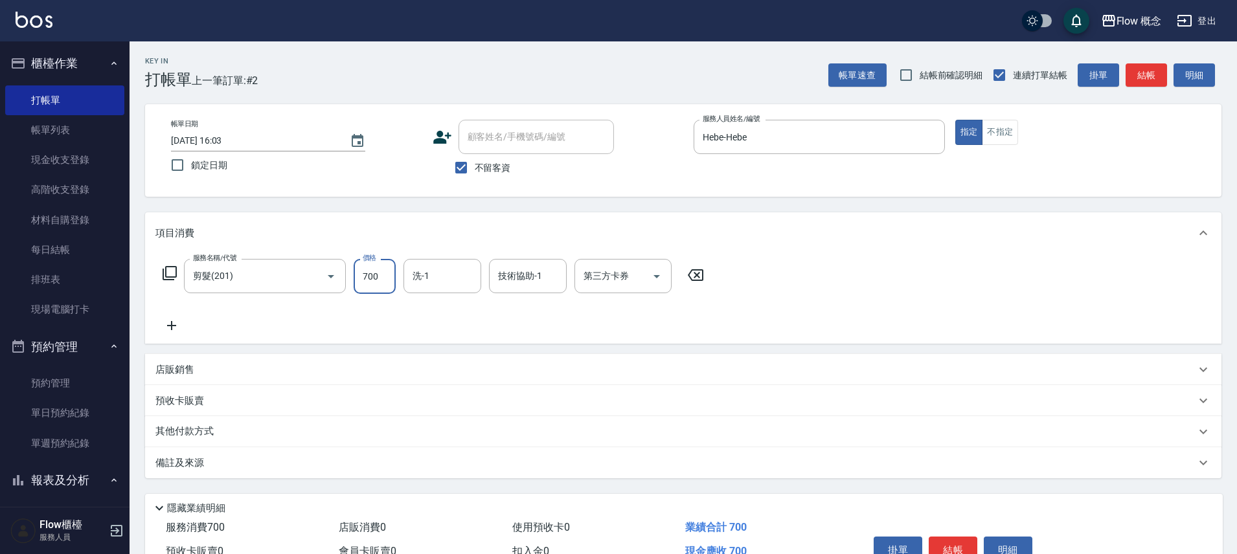
click at [383, 278] on input "700" at bounding box center [375, 276] width 42 height 35
click at [389, 279] on input "700" at bounding box center [375, 276] width 42 height 35
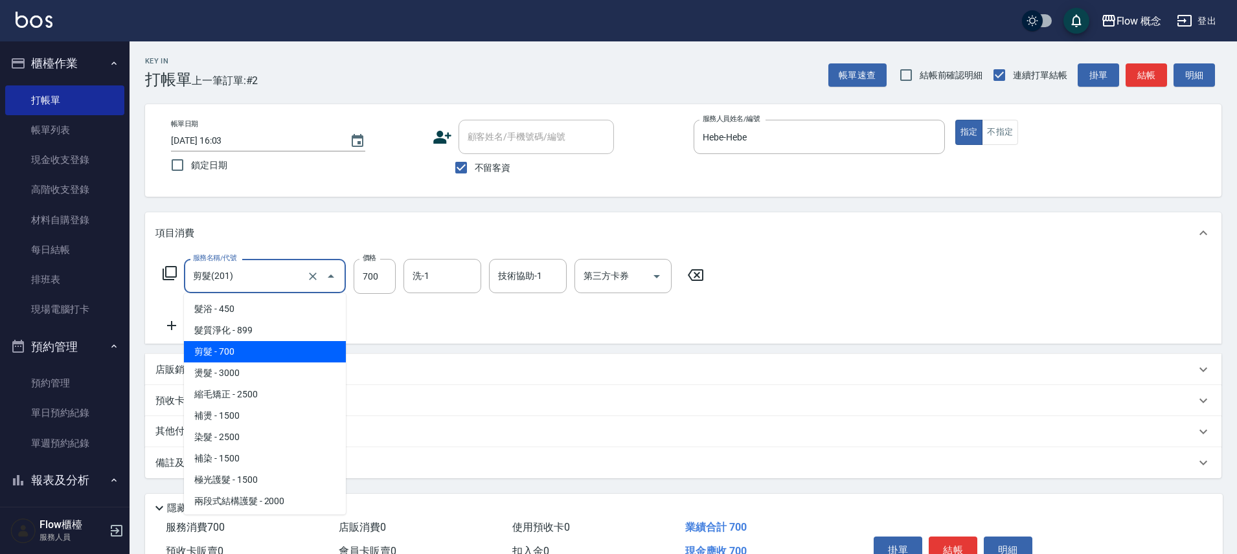
click at [221, 273] on input "剪髮(201)" at bounding box center [247, 276] width 114 height 23
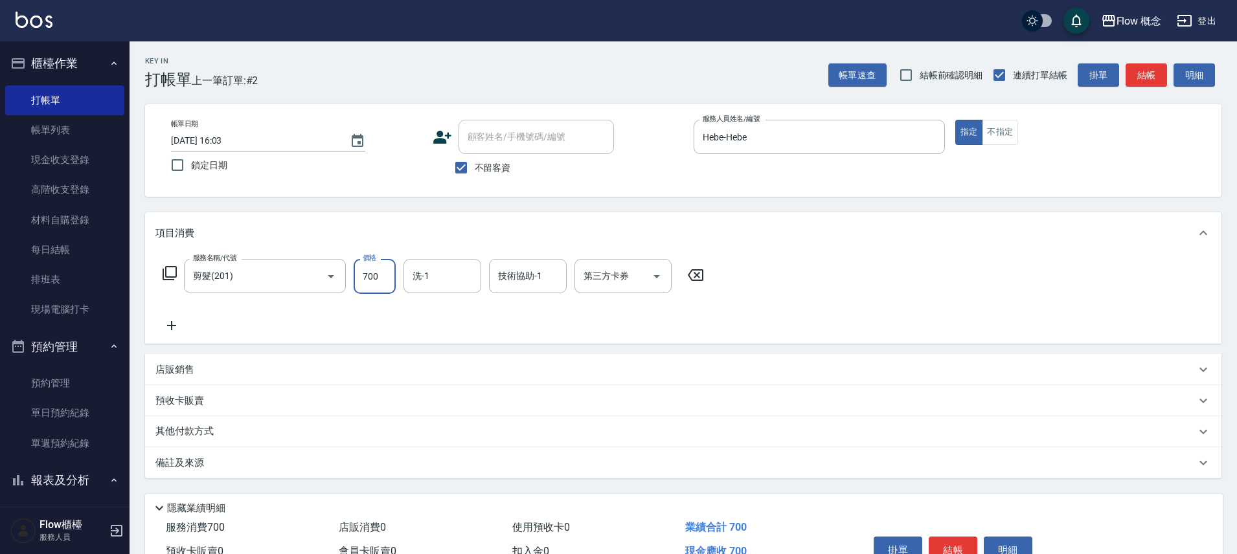
click at [374, 277] on input "700" at bounding box center [375, 276] width 42 height 35
click at [372, 279] on input "700" at bounding box center [375, 276] width 42 height 35
click at [370, 277] on input "700" at bounding box center [375, 276] width 42 height 35
type input "800"
click at [949, 545] on button "結帳" at bounding box center [953, 550] width 49 height 27
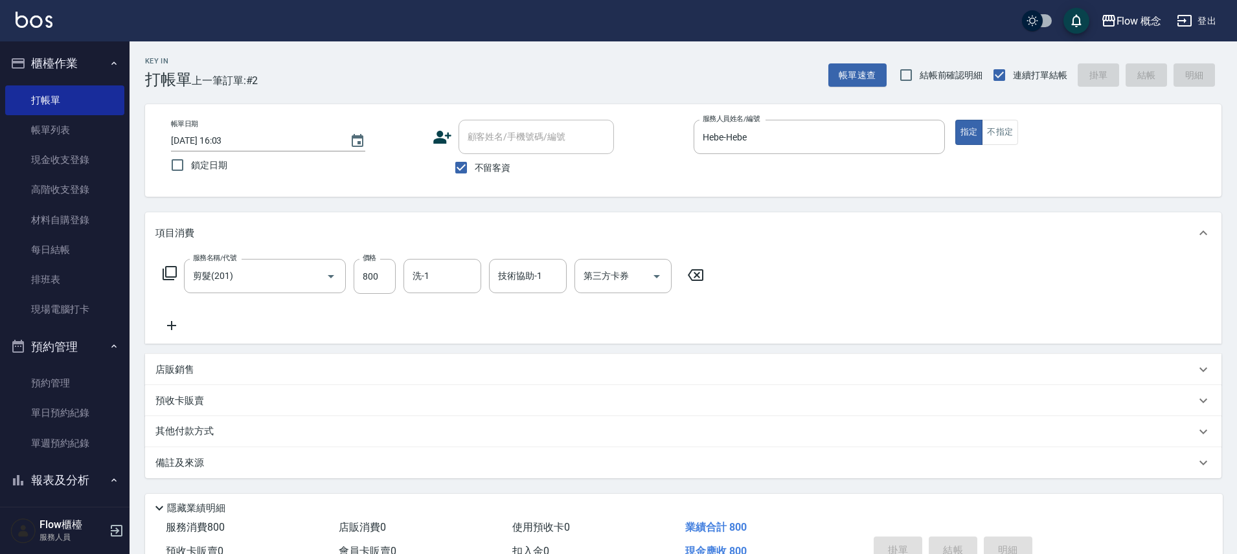
type input "[DATE] 16:04"
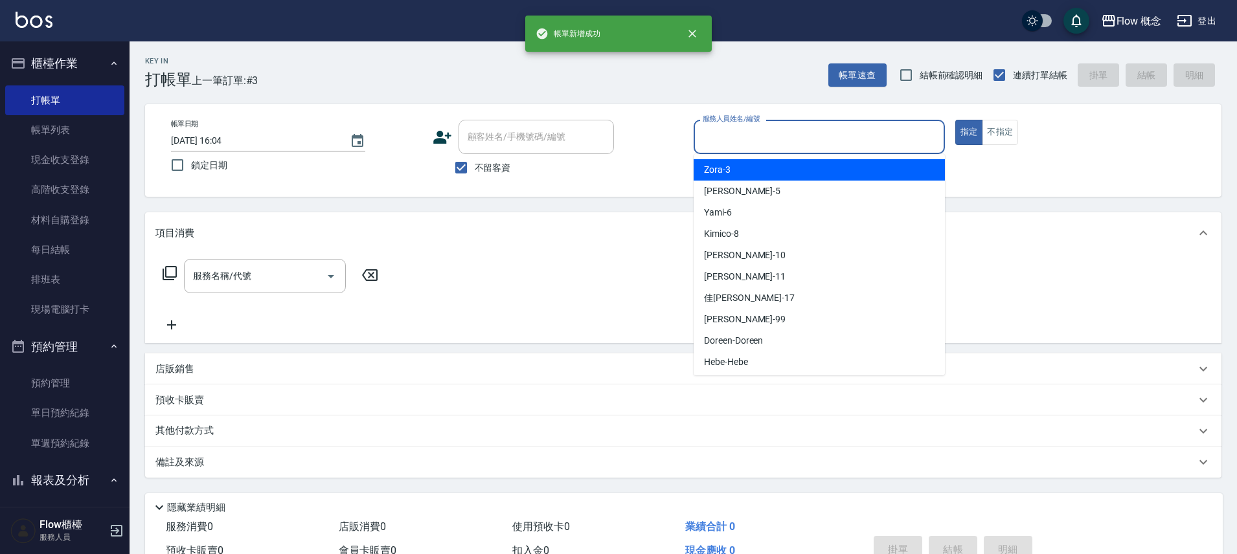
click at [769, 141] on input "服務人員姓名/編號" at bounding box center [819, 137] width 240 height 23
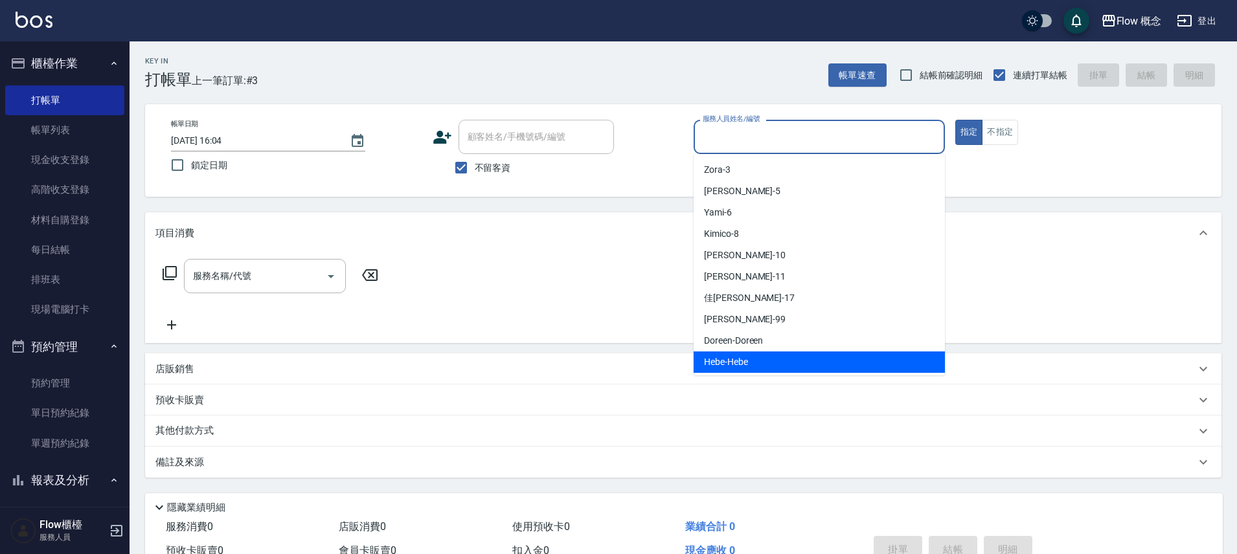
click at [751, 359] on div "Hebe -Hebe" at bounding box center [819, 362] width 251 height 21
type input "Hebe-Hebe"
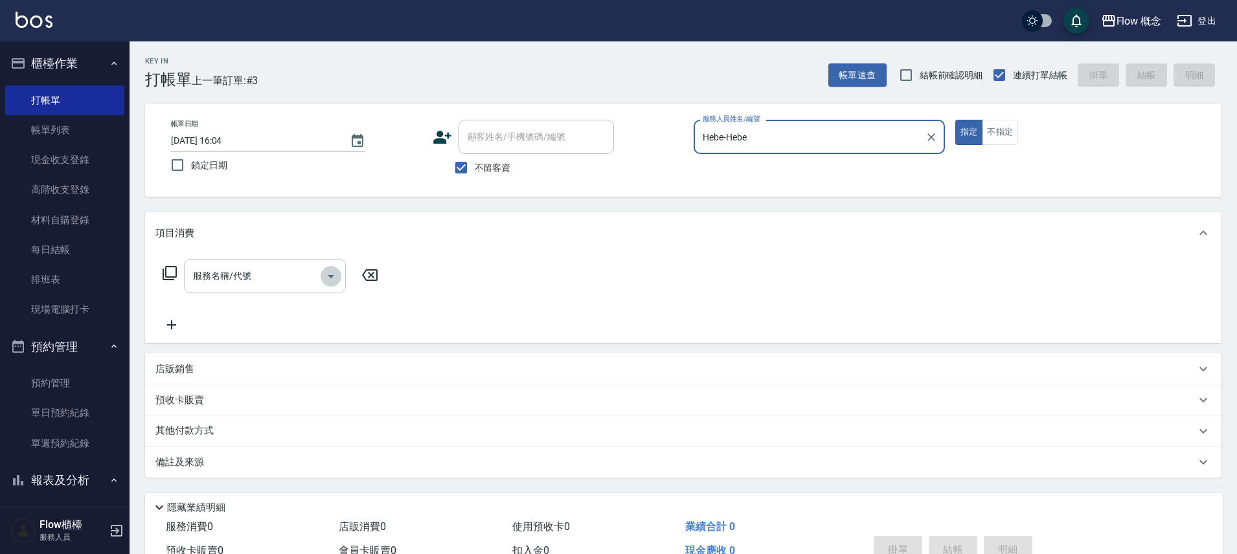
click at [333, 280] on icon "Open" at bounding box center [331, 277] width 16 height 16
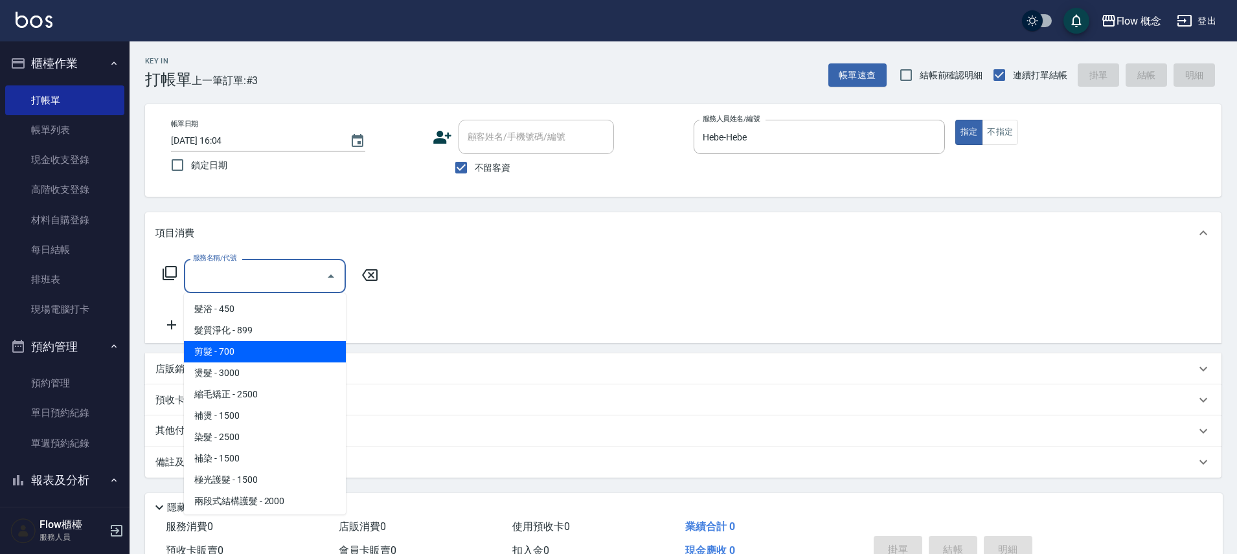
click at [275, 355] on span "剪髮 - 700" at bounding box center [265, 351] width 162 height 21
type input "剪髮(201)"
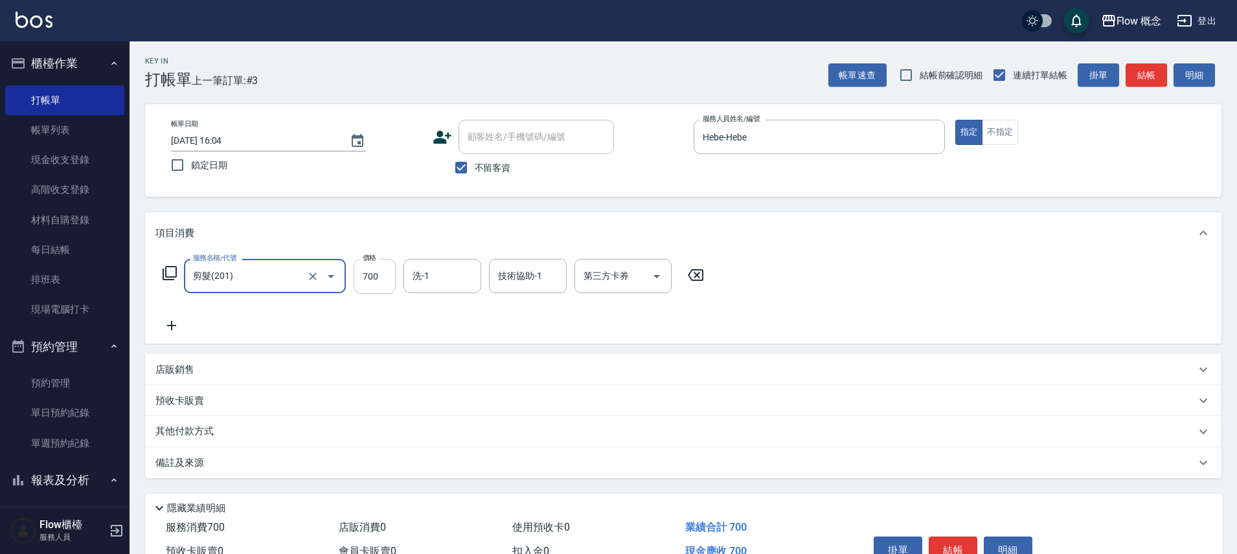
click at [379, 277] on input "700" at bounding box center [375, 276] width 42 height 35
type input "720"
click at [940, 549] on button "結帳" at bounding box center [953, 550] width 49 height 27
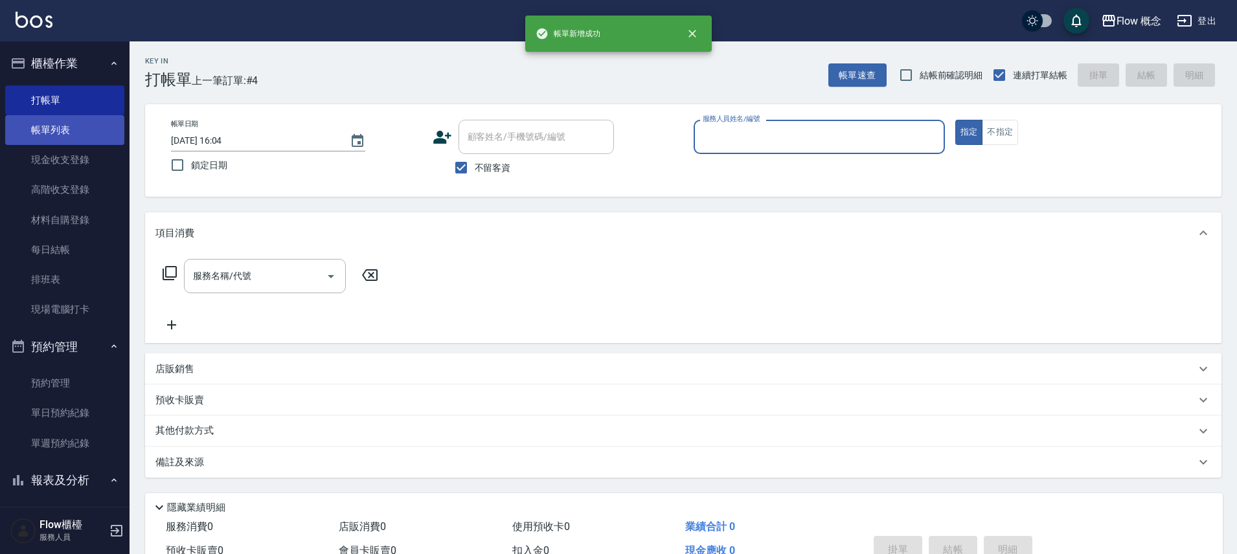
click at [36, 131] on link "帳單列表" at bounding box center [64, 130] width 119 height 30
